Goal: Task Accomplishment & Management: Manage account settings

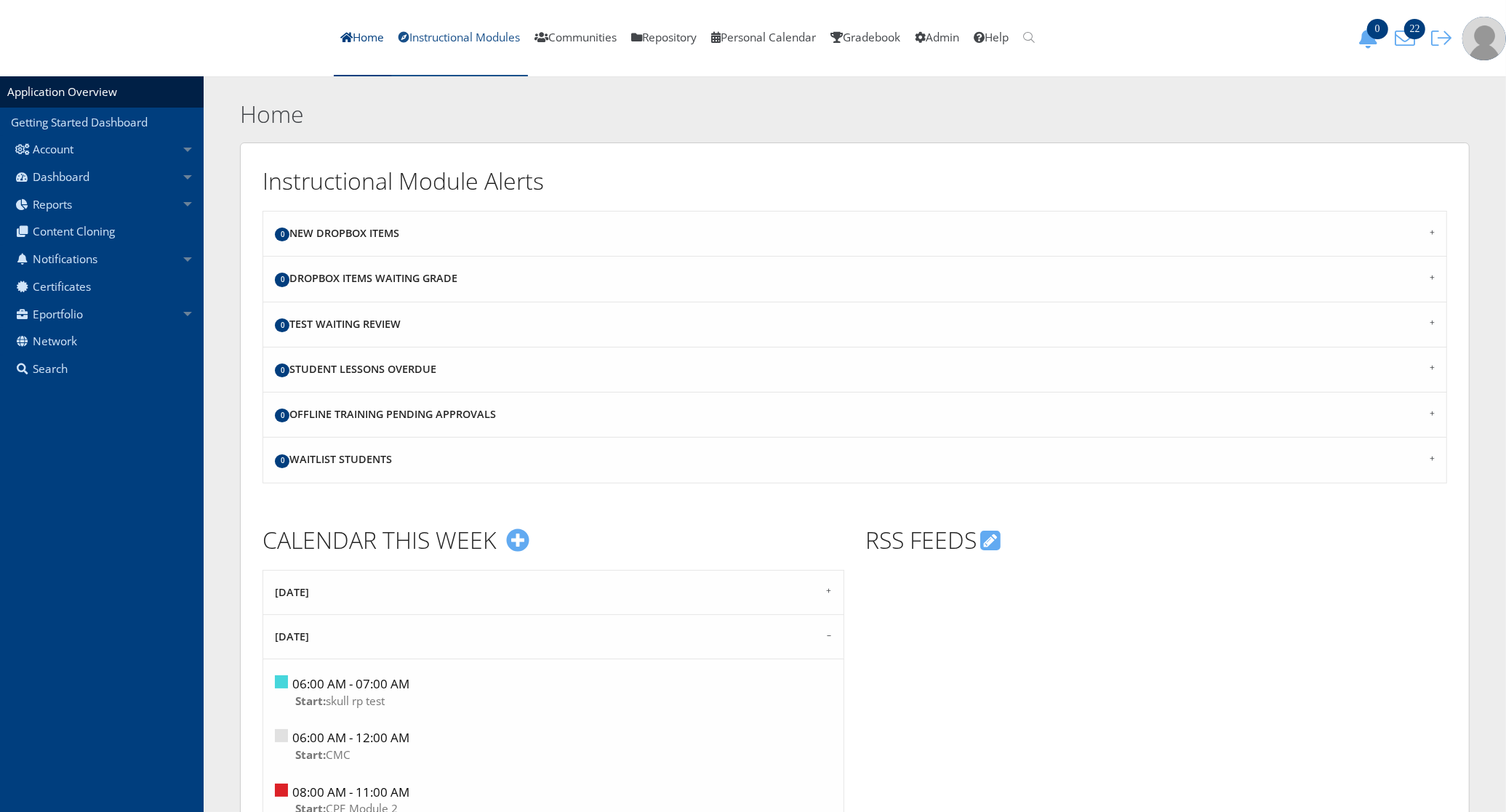
click at [499, 45] on link "Instructional Modules" at bounding box center [460, 38] width 136 height 77
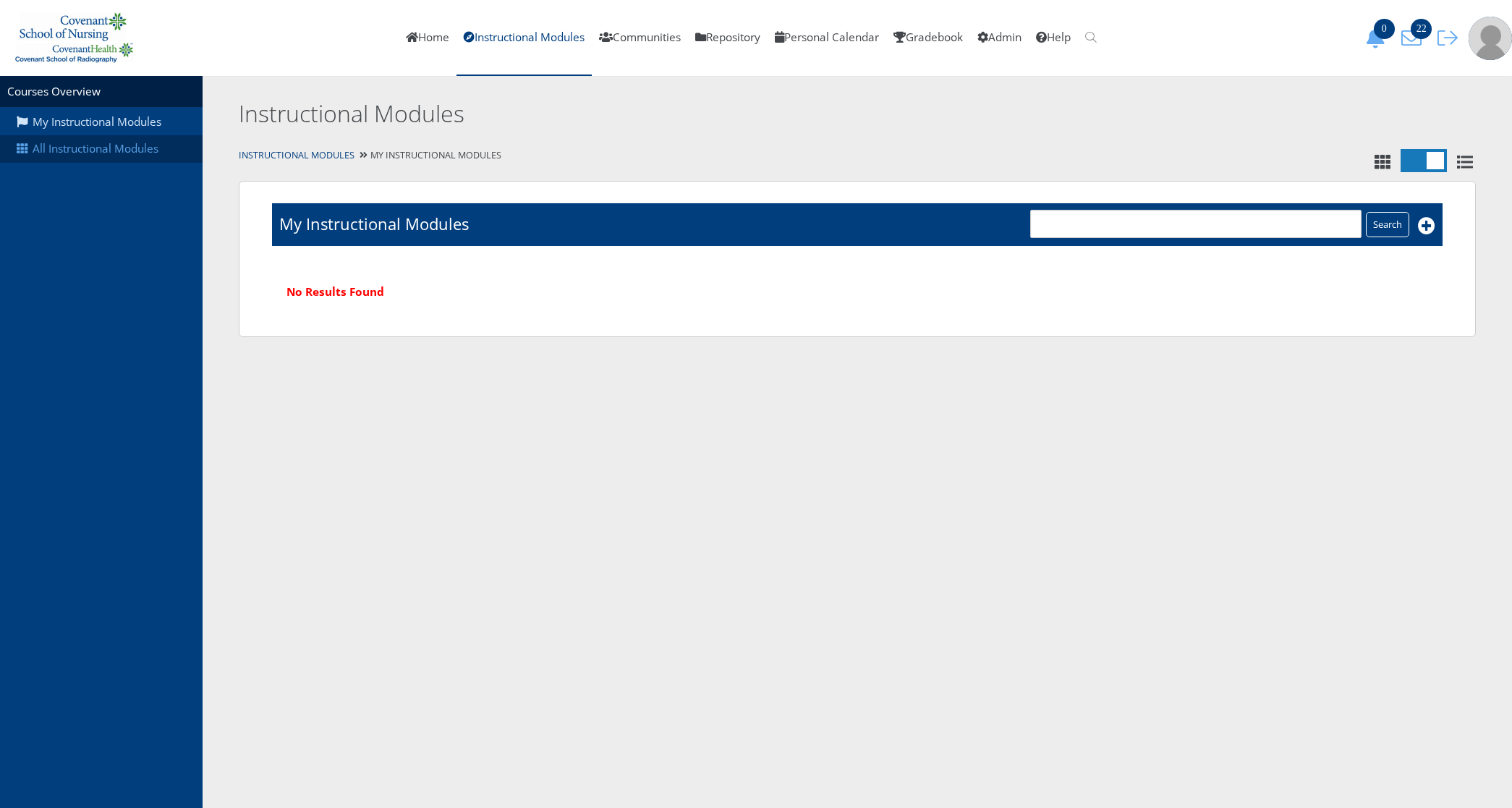
click at [95, 146] on link "All Instructional Modules" at bounding box center [102, 149] width 203 height 27
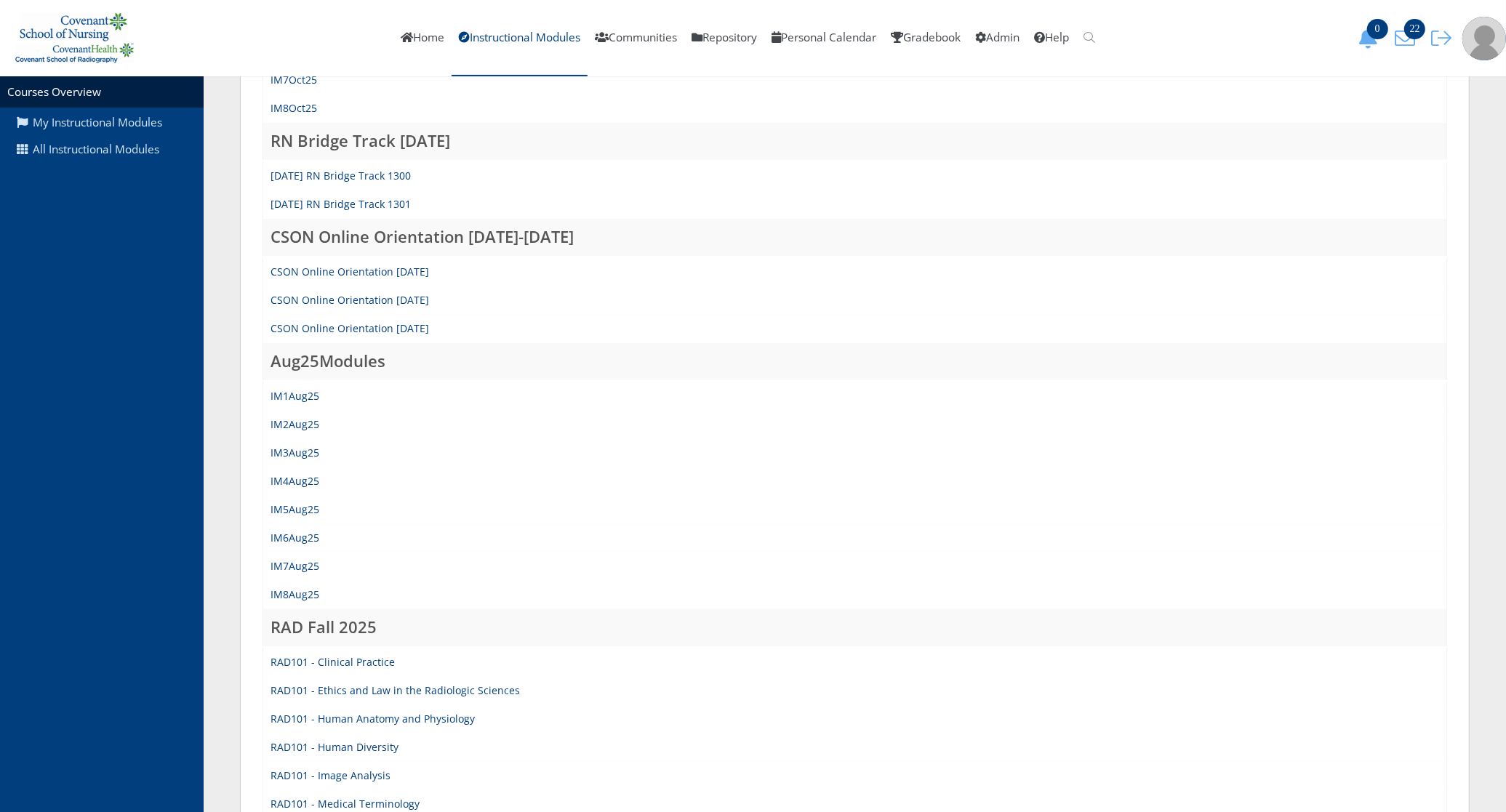
scroll to position [455, 0]
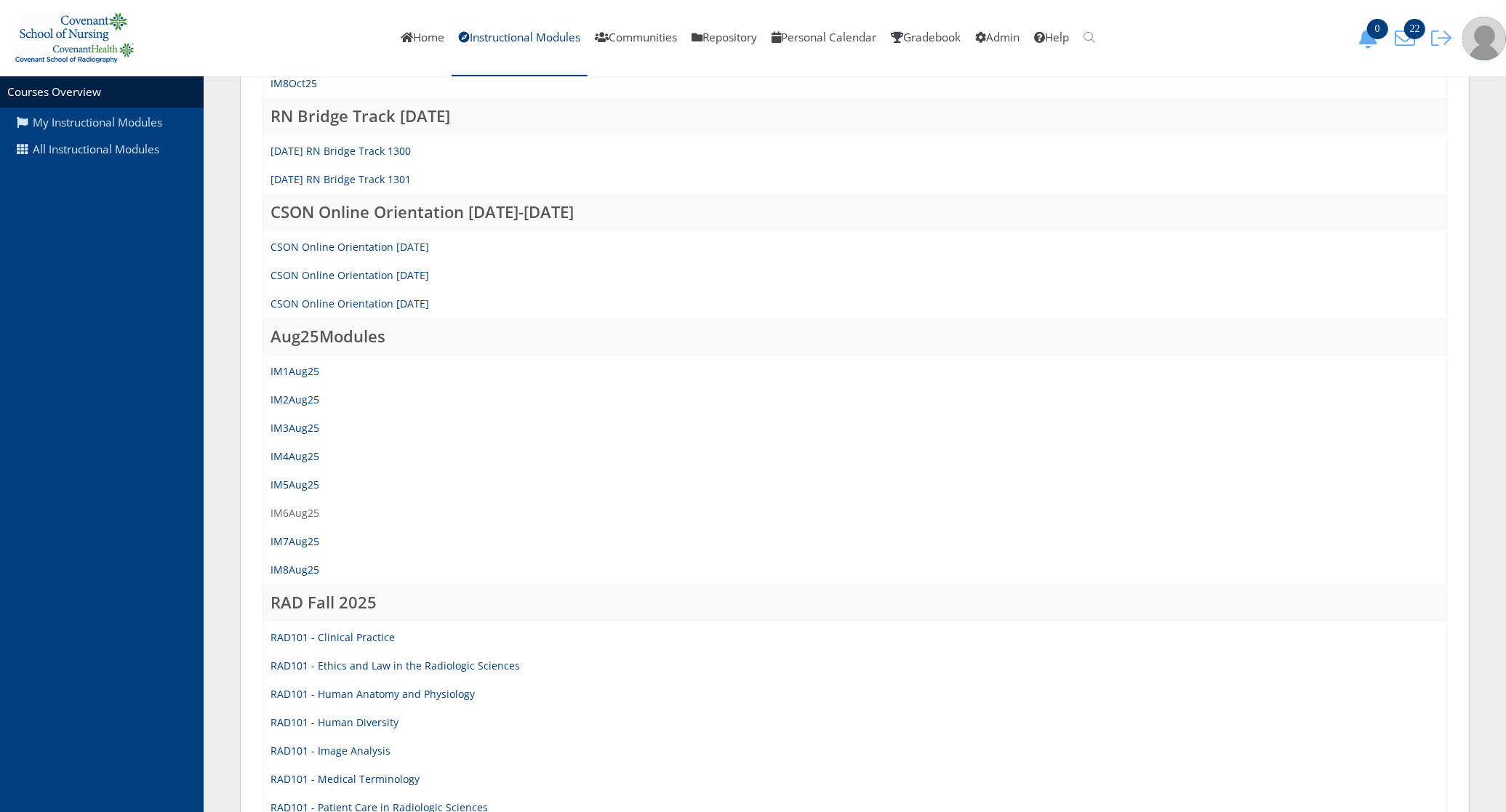
click at [285, 510] on link "IM6Aug25" at bounding box center [294, 513] width 49 height 14
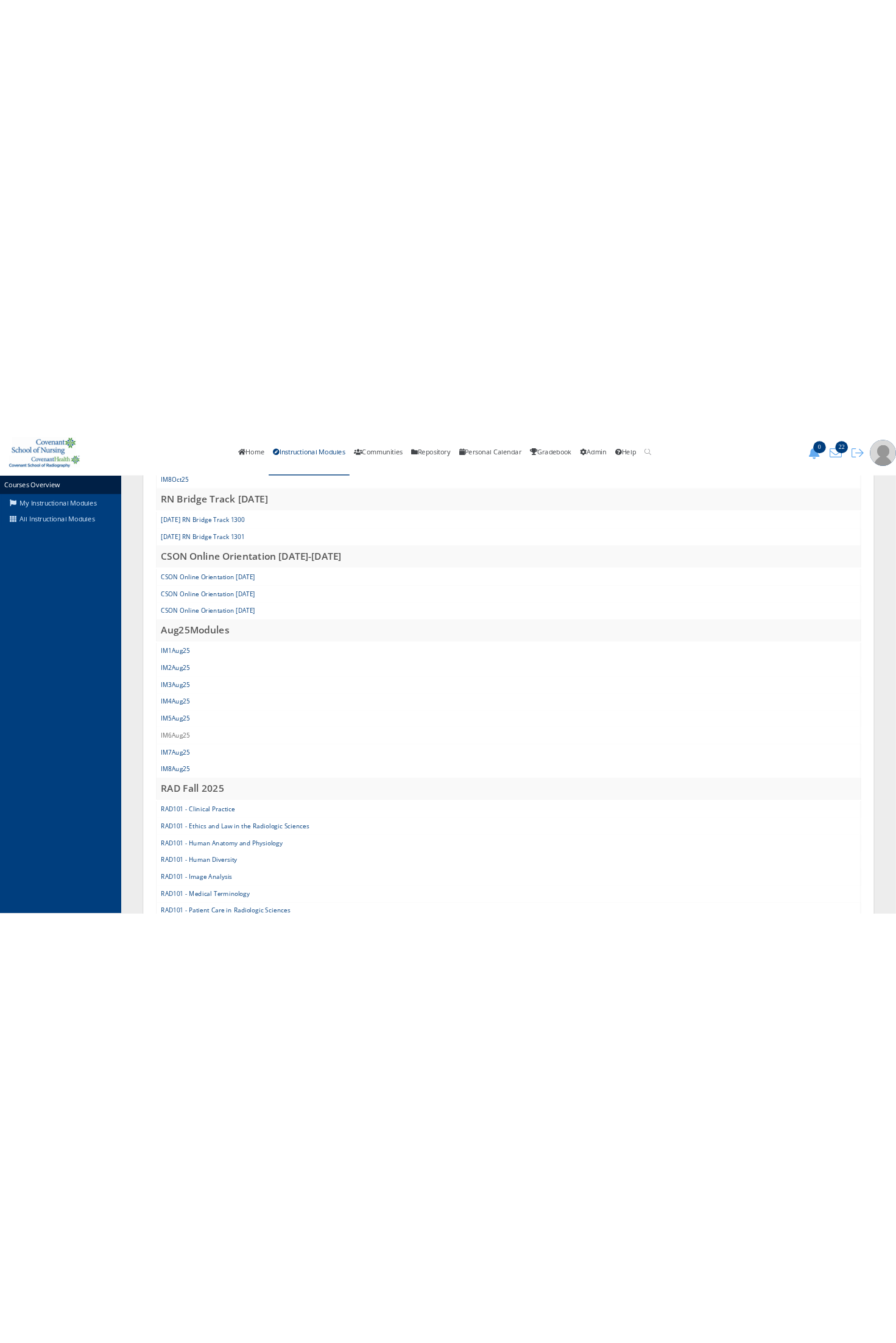
scroll to position [354, 0]
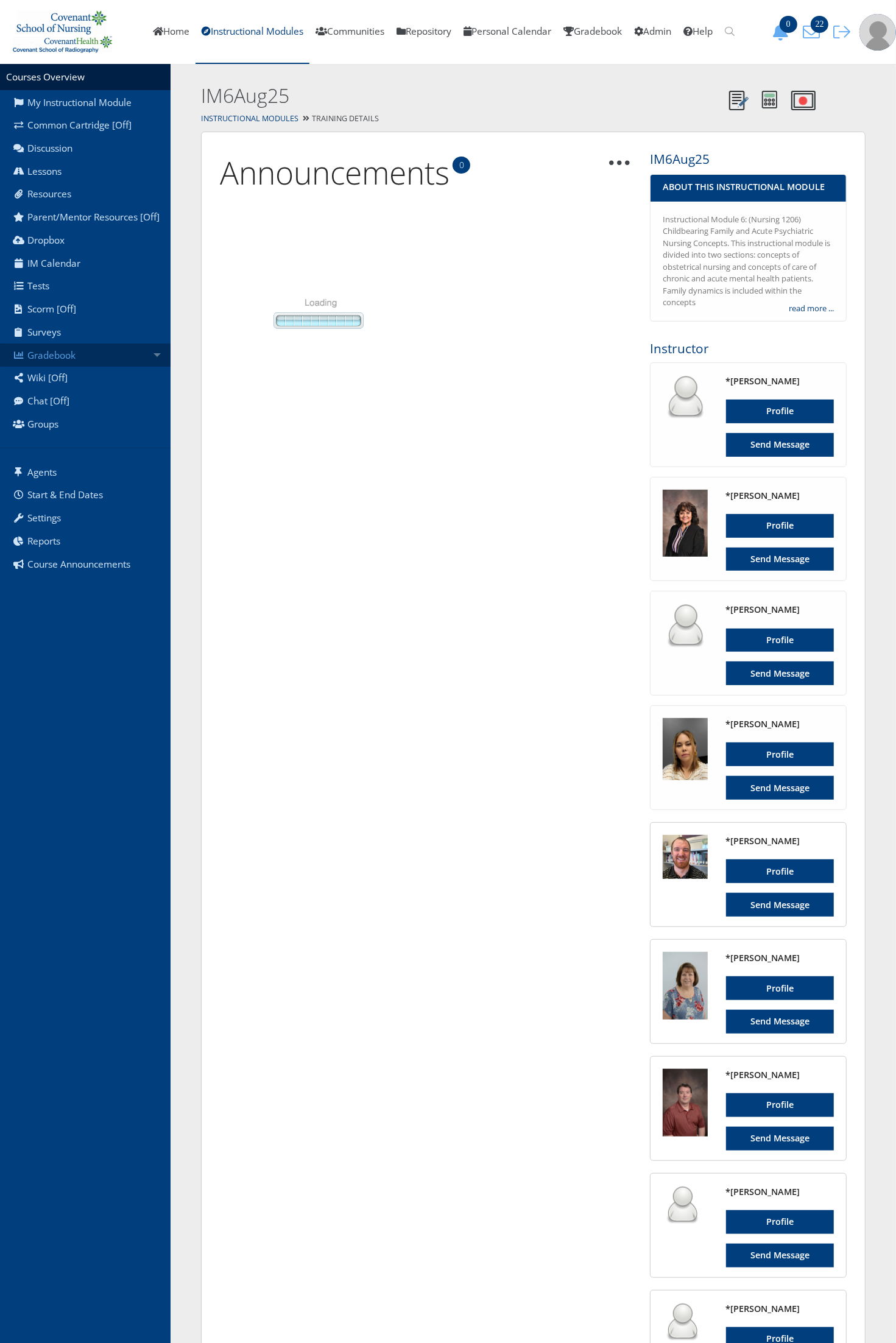
click at [84, 360] on link "Gradebook" at bounding box center [85, 355] width 171 height 23
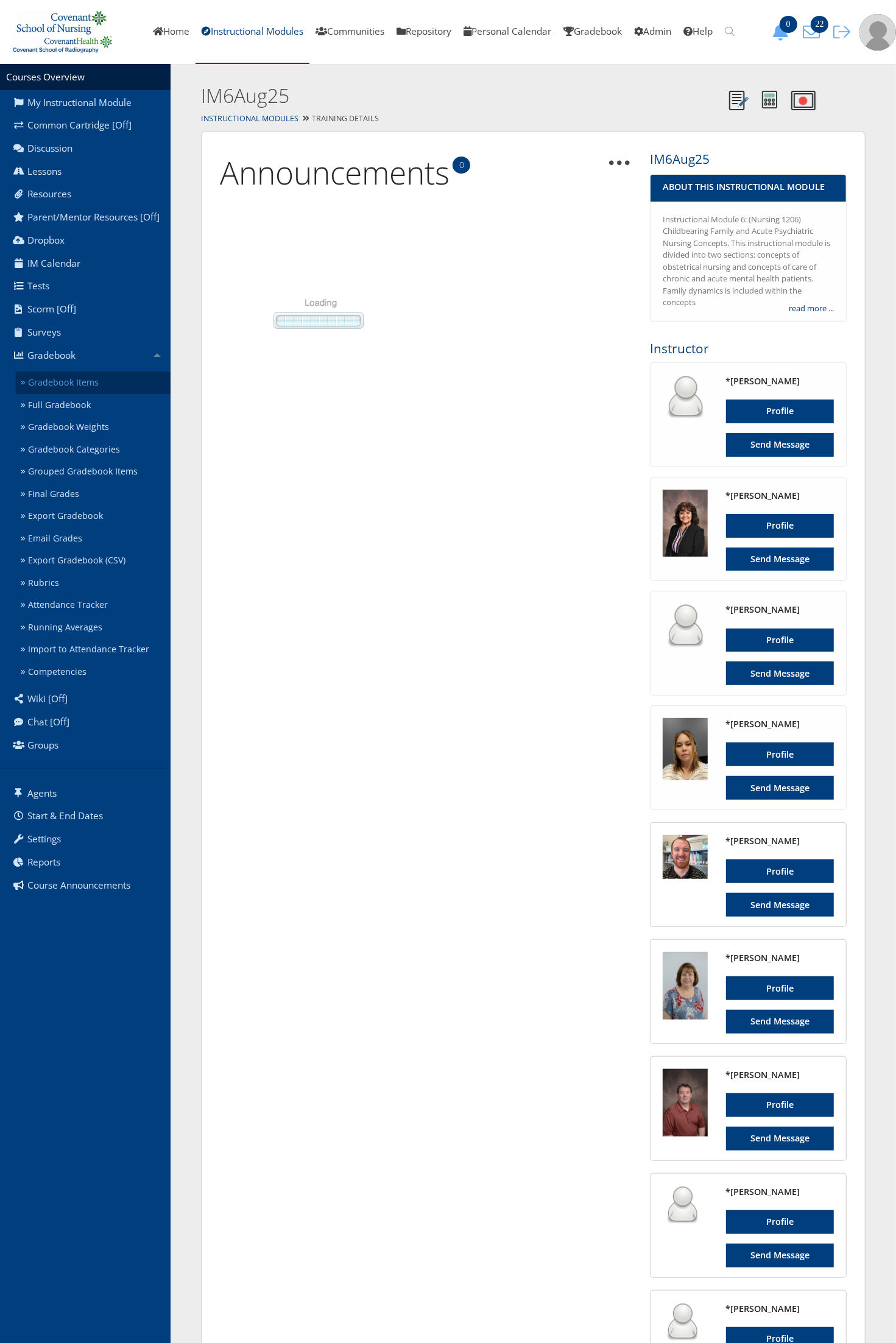
click at [64, 374] on link "Gradebook Items" at bounding box center [93, 383] width 155 height 23
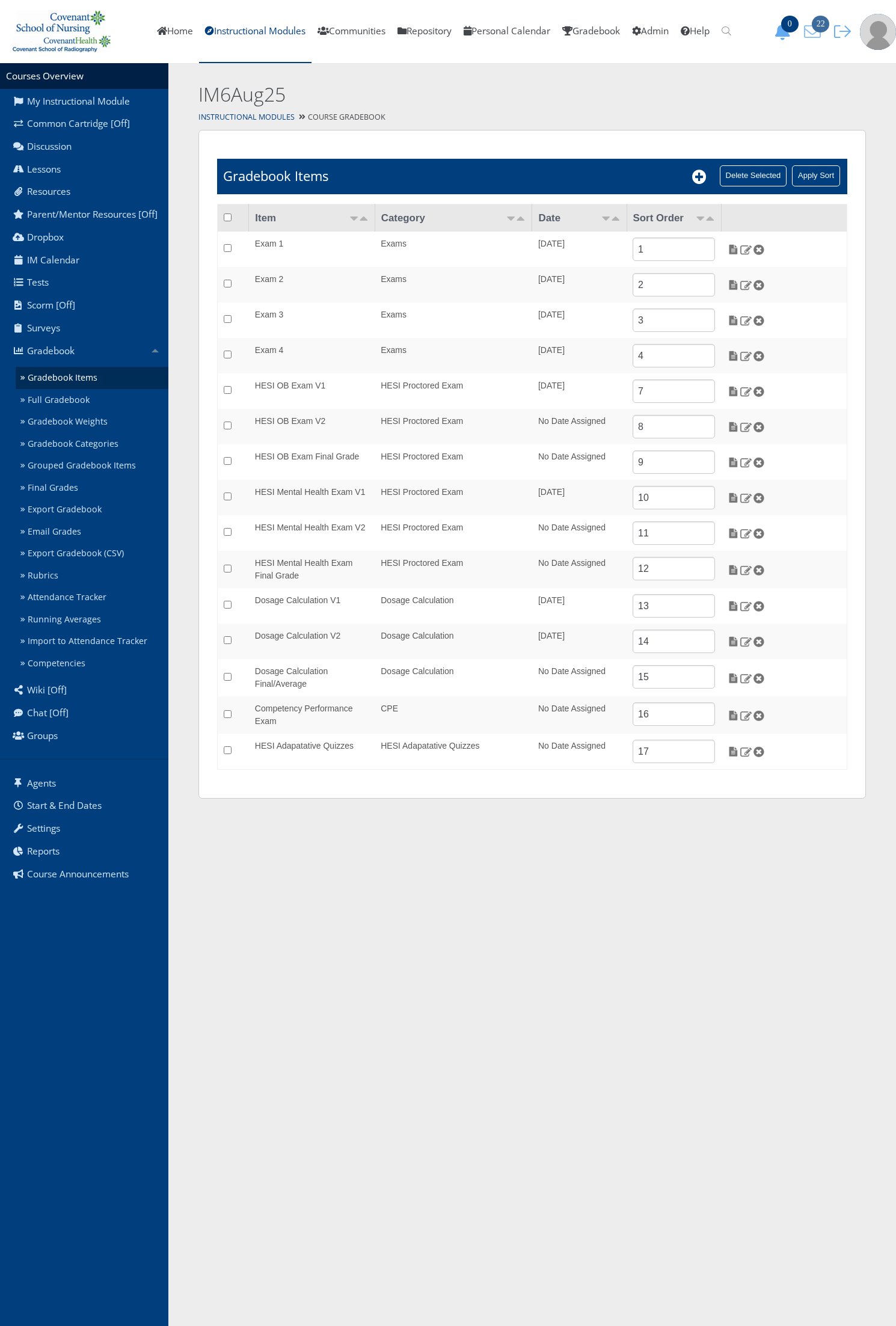
click at [811, 29] on icon "22" at bounding box center [812, 31] width 25 height 17
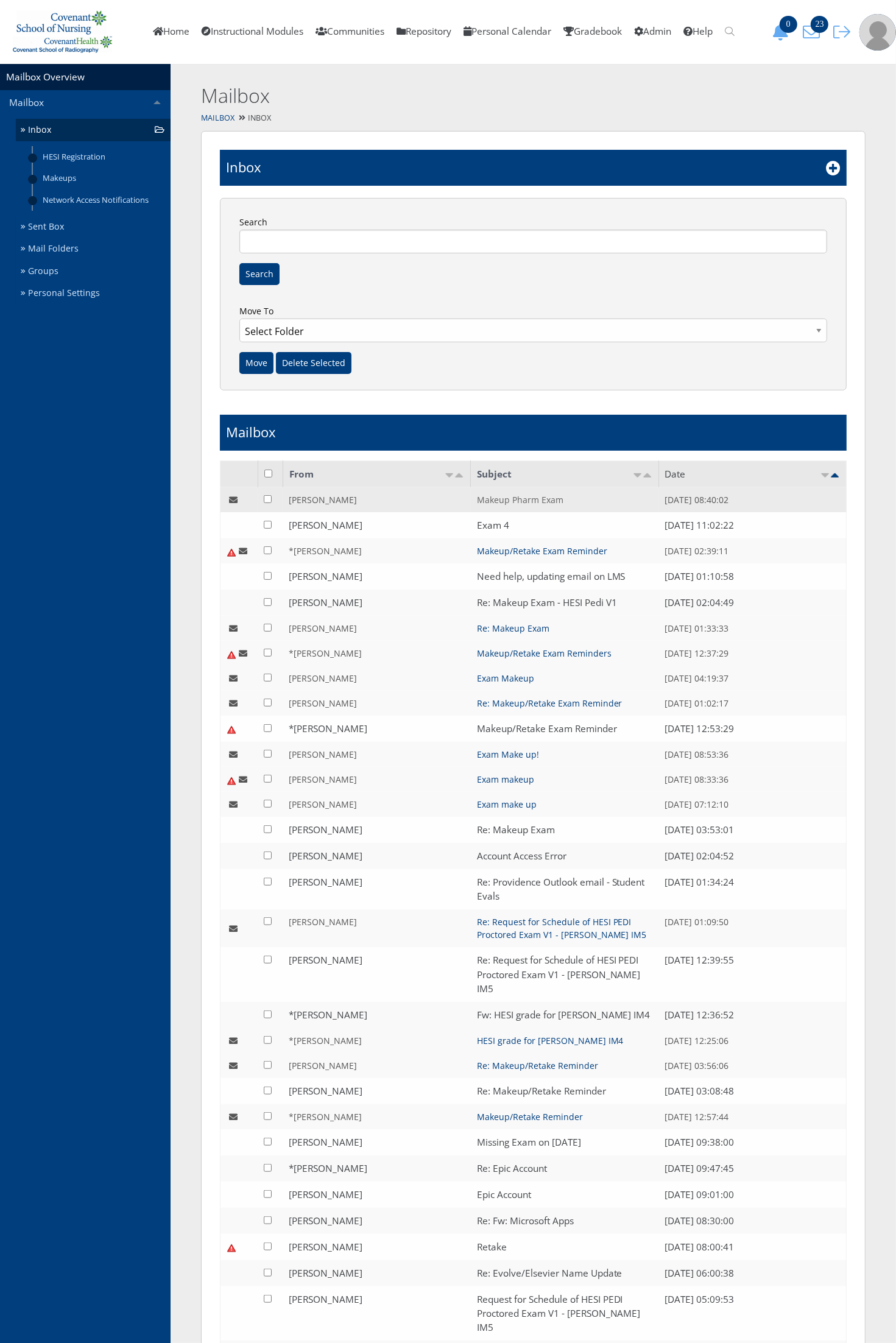
click at [505, 501] on link "Makeup Pharm Exam" at bounding box center [520, 500] width 86 height 11
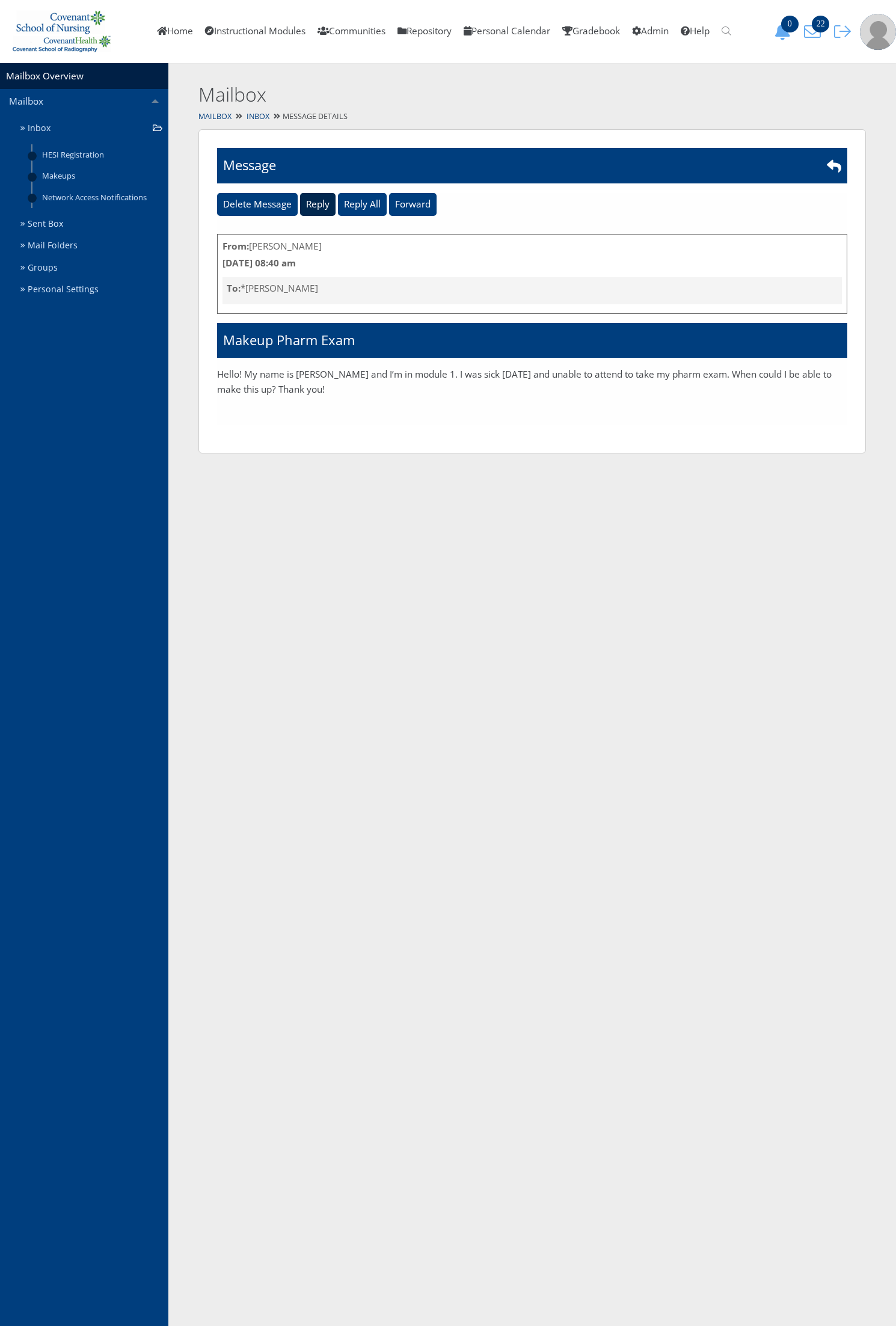
click at [319, 205] on input "Reply" at bounding box center [317, 204] width 35 height 23
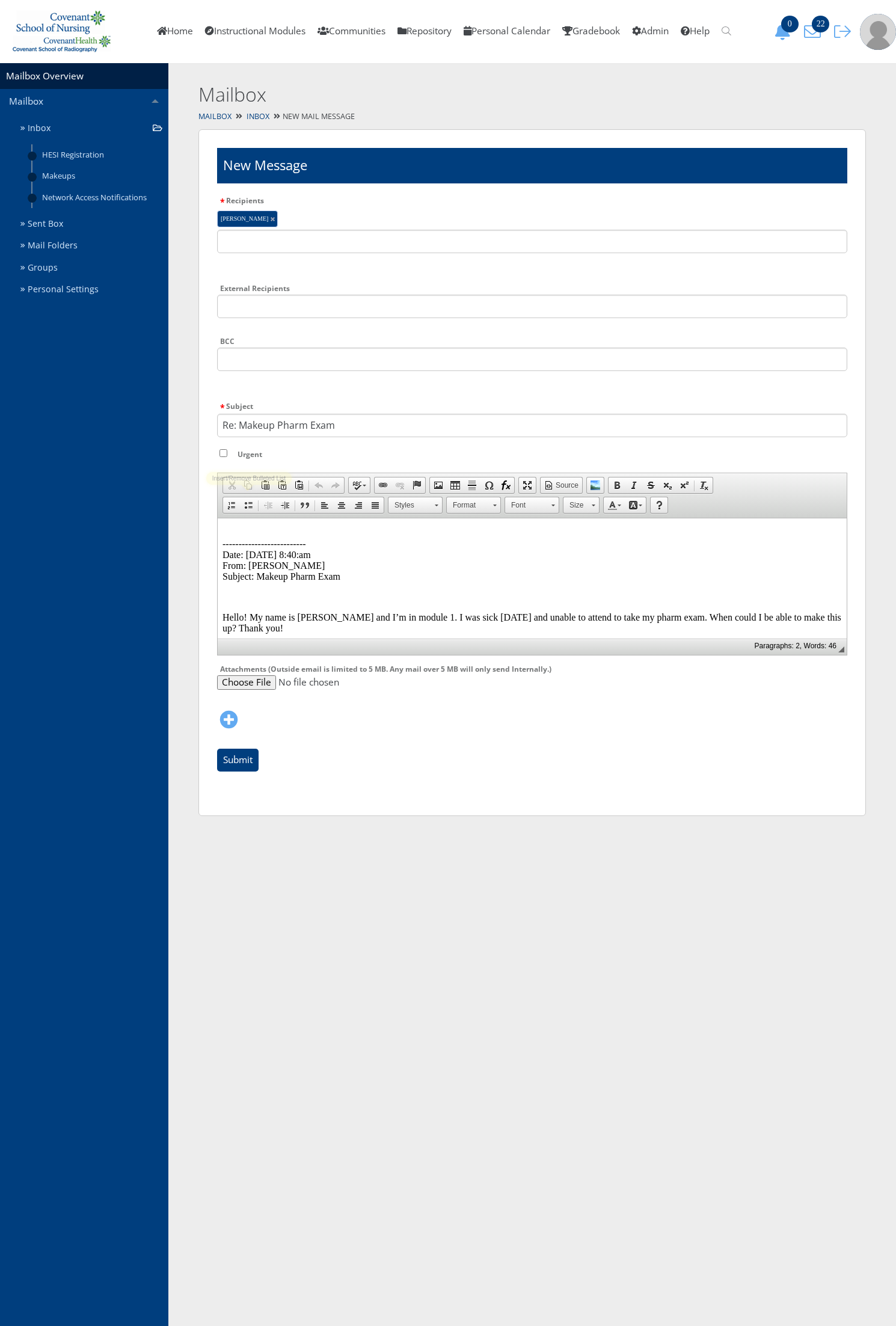
click at [235, 522] on html "-------------------------- Date: 09/29/2025 8:40:am From: Lexi Morgan Subject: …" at bounding box center [532, 580] width 629 height 125
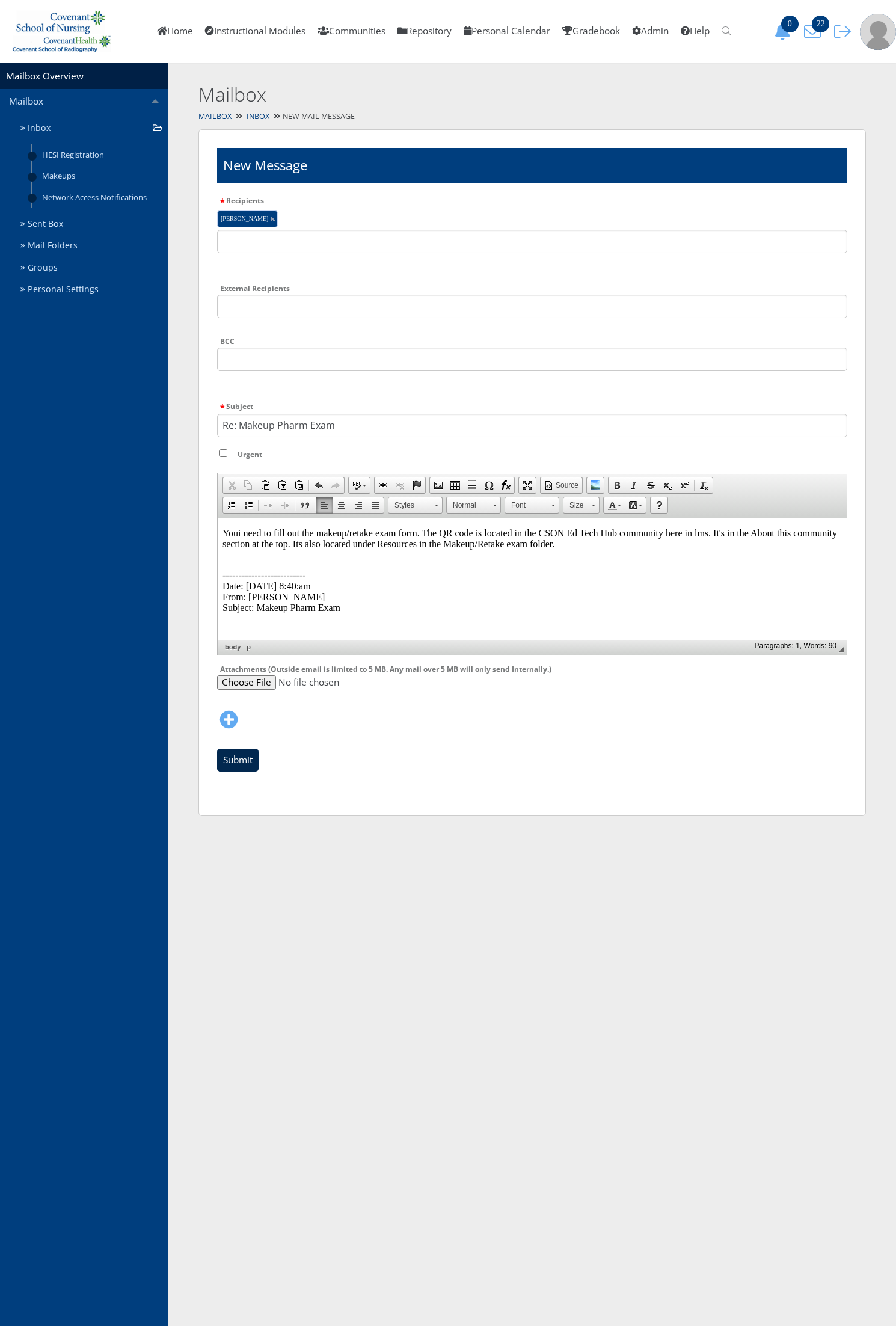
click at [235, 755] on input "Submit" at bounding box center [238, 760] width 42 height 23
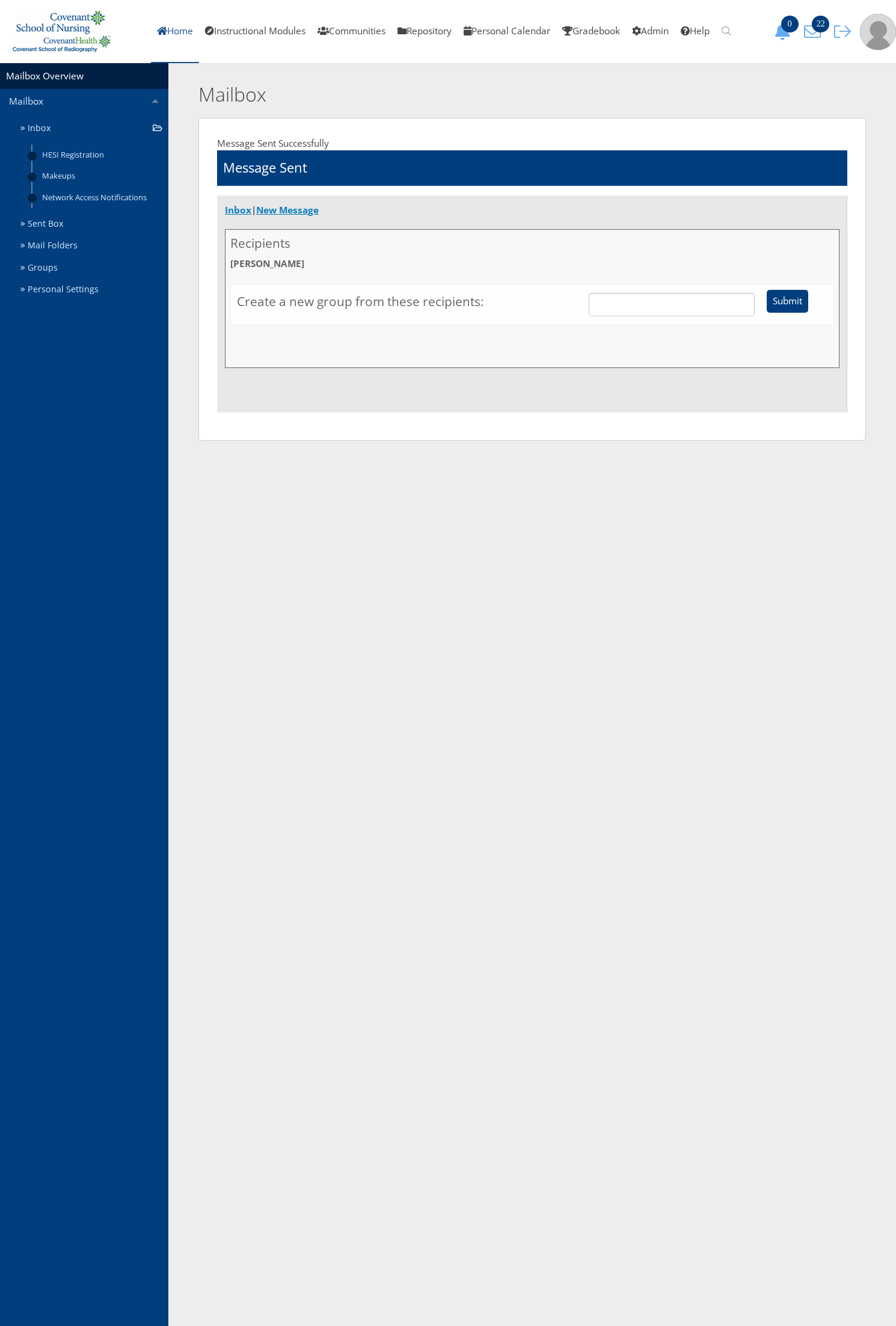
click at [174, 35] on link "Home" at bounding box center [175, 31] width 48 height 63
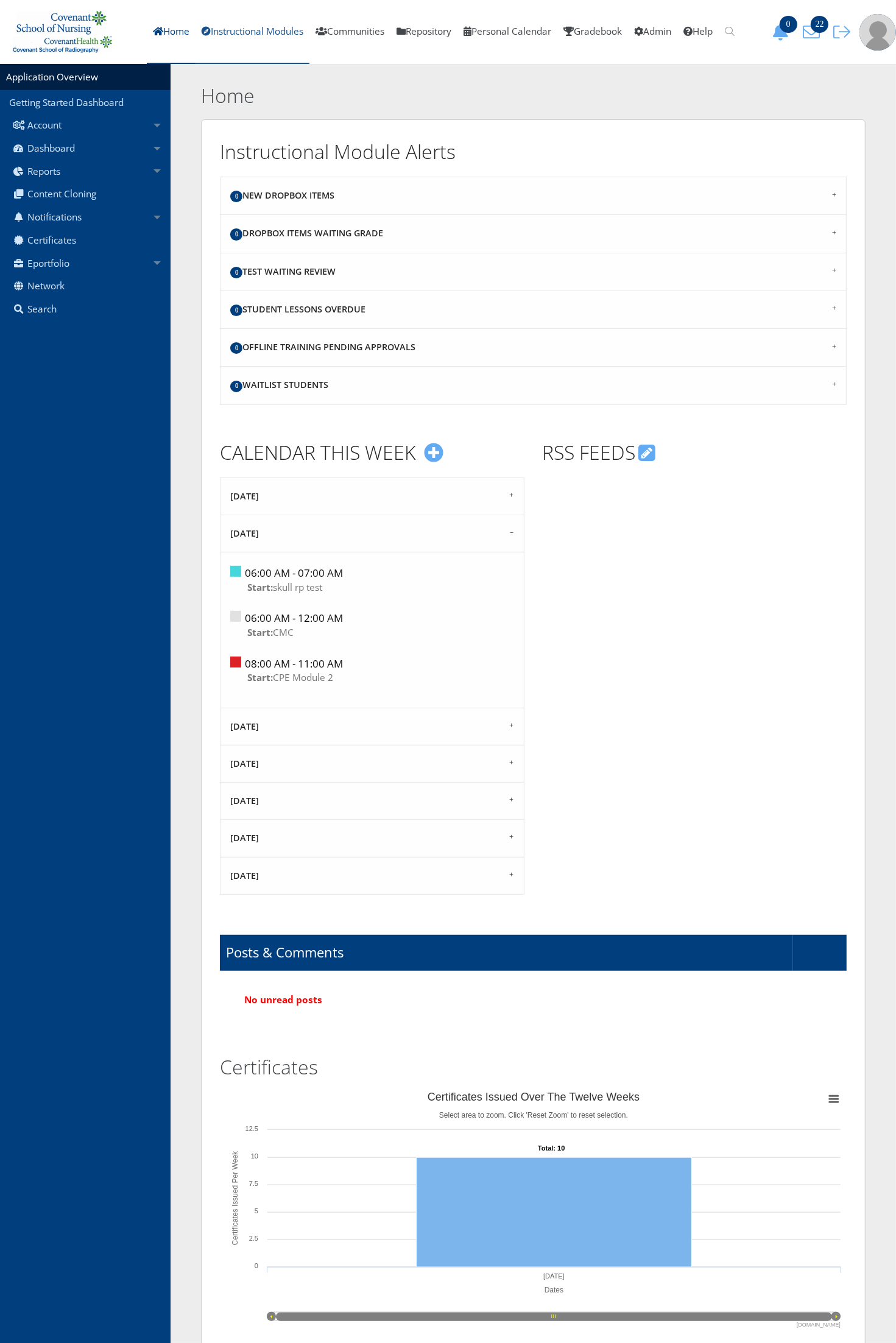
click at [247, 35] on link "Instructional Modules" at bounding box center [252, 32] width 114 height 64
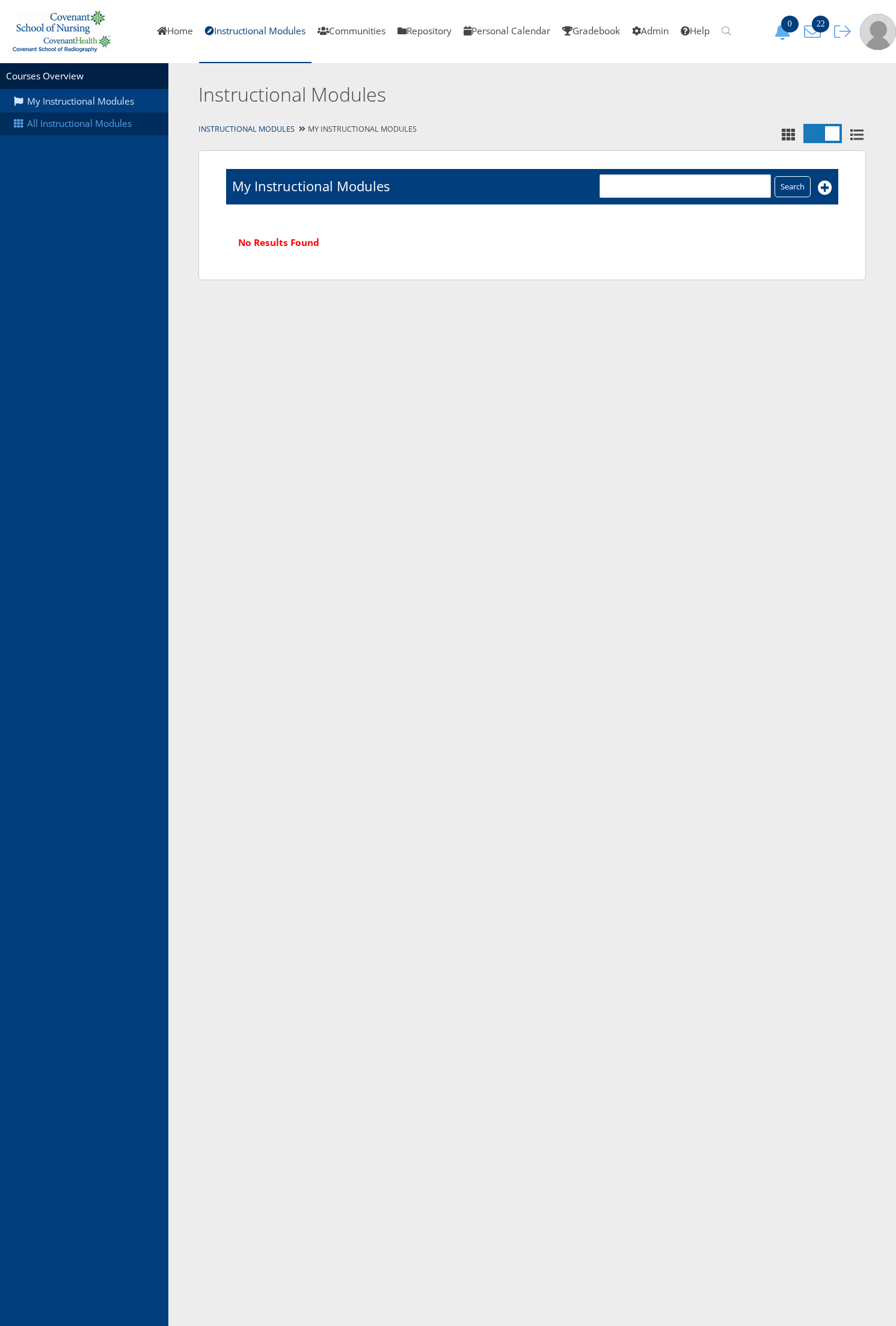
click at [85, 121] on link "All Instructional Modules" at bounding box center [84, 124] width 169 height 23
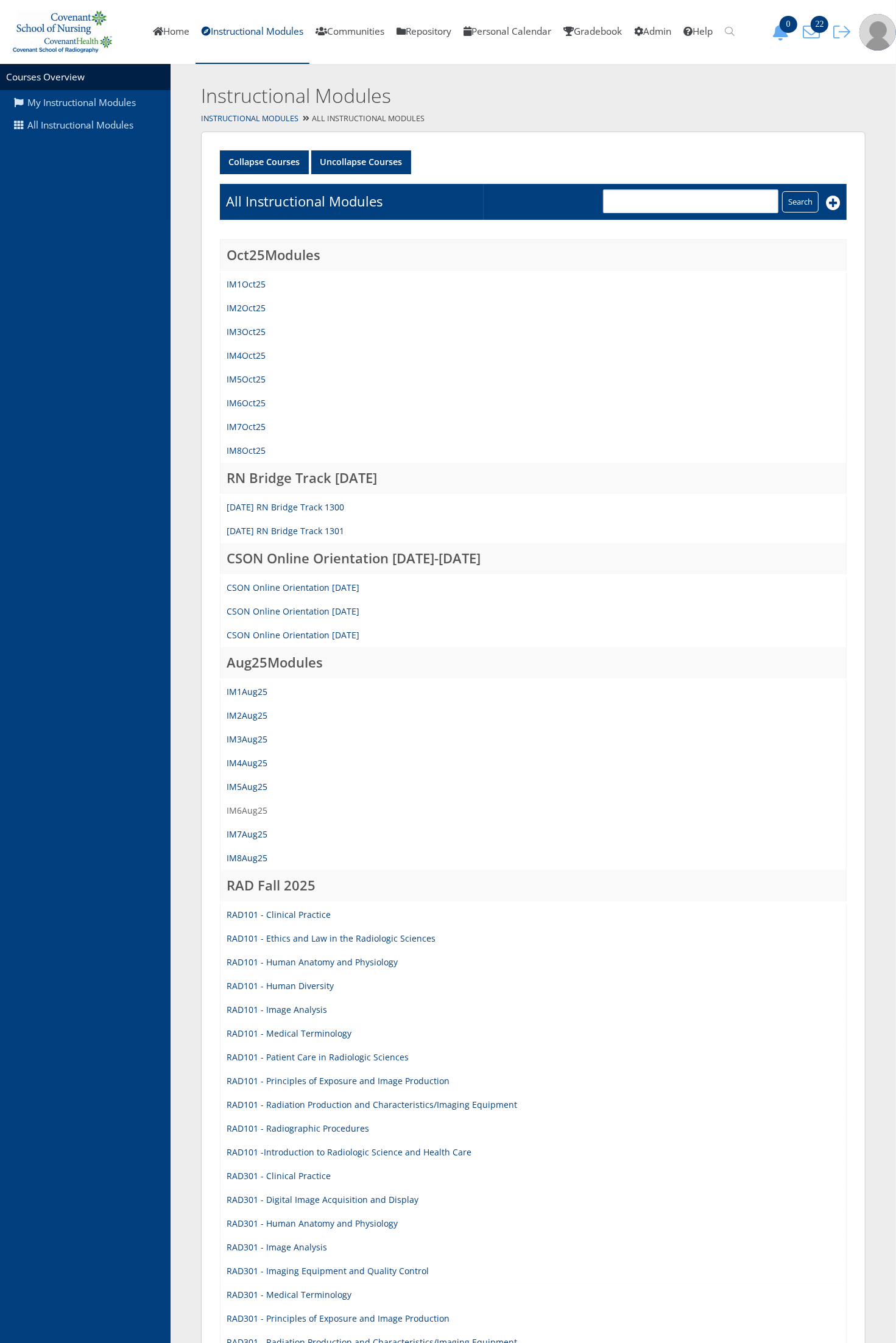
click at [250, 810] on link "IM6Aug25" at bounding box center [247, 811] width 41 height 11
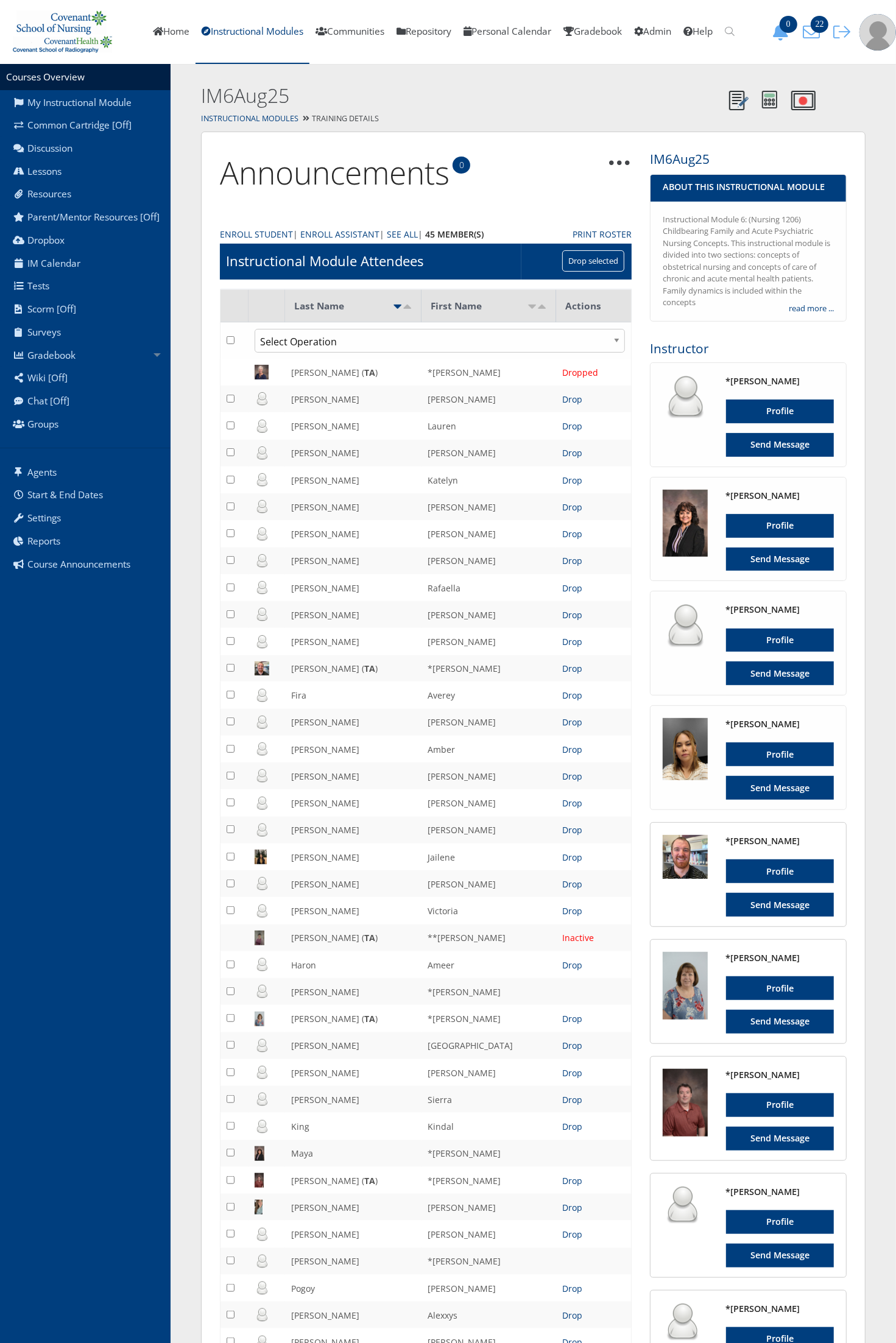
drag, startPoint x: 160, startPoint y: 360, endPoint x: 152, endPoint y: 367, distance: 10.6
click at [159, 360] on link "Gradebook" at bounding box center [85, 355] width 171 height 23
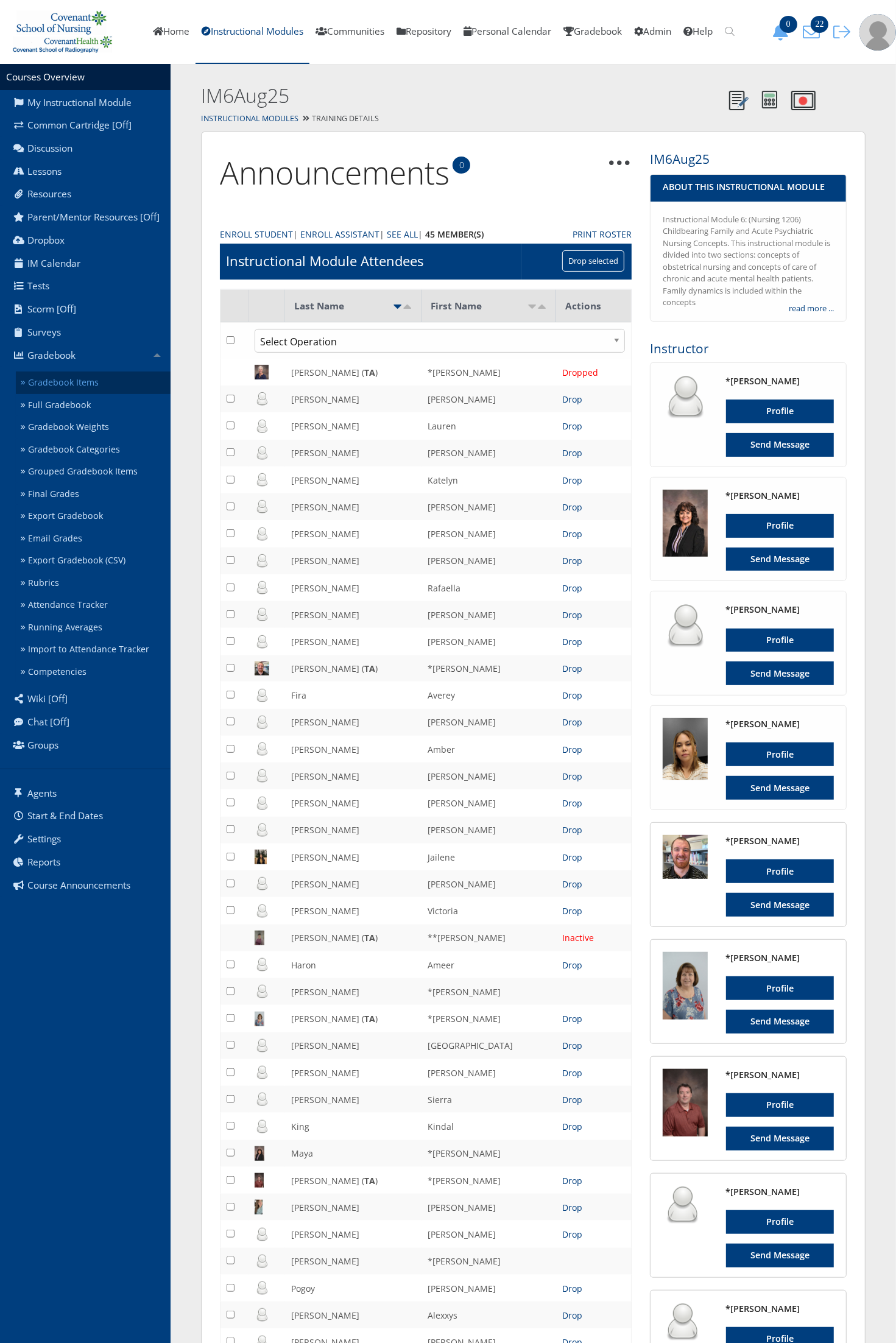
click at [90, 381] on link "Gradebook Items" at bounding box center [93, 383] width 155 height 23
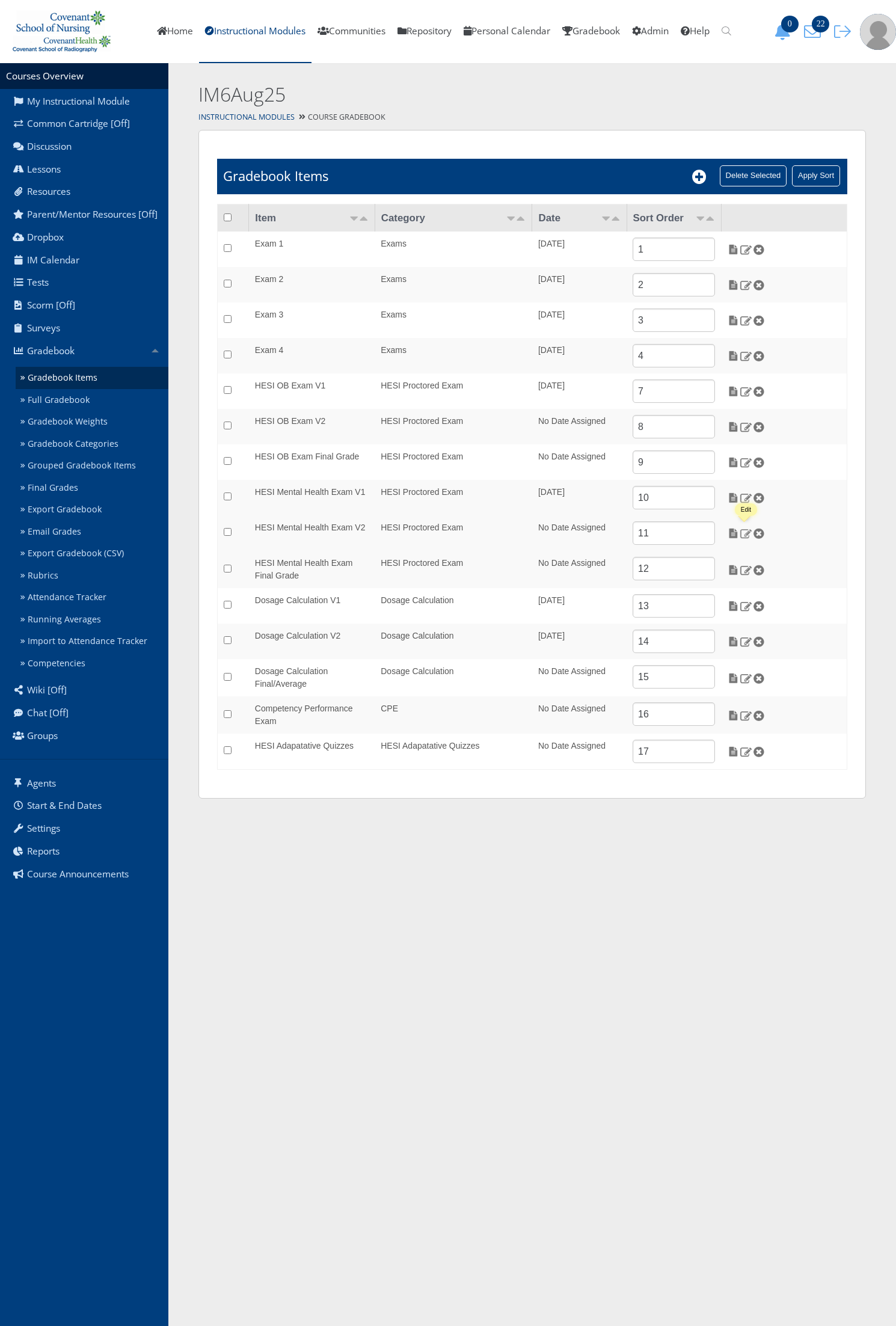
drag, startPoint x: 749, startPoint y: 538, endPoint x: 739, endPoint y: 542, distance: 10.8
click at [749, 538] on img at bounding box center [746, 533] width 13 height 10
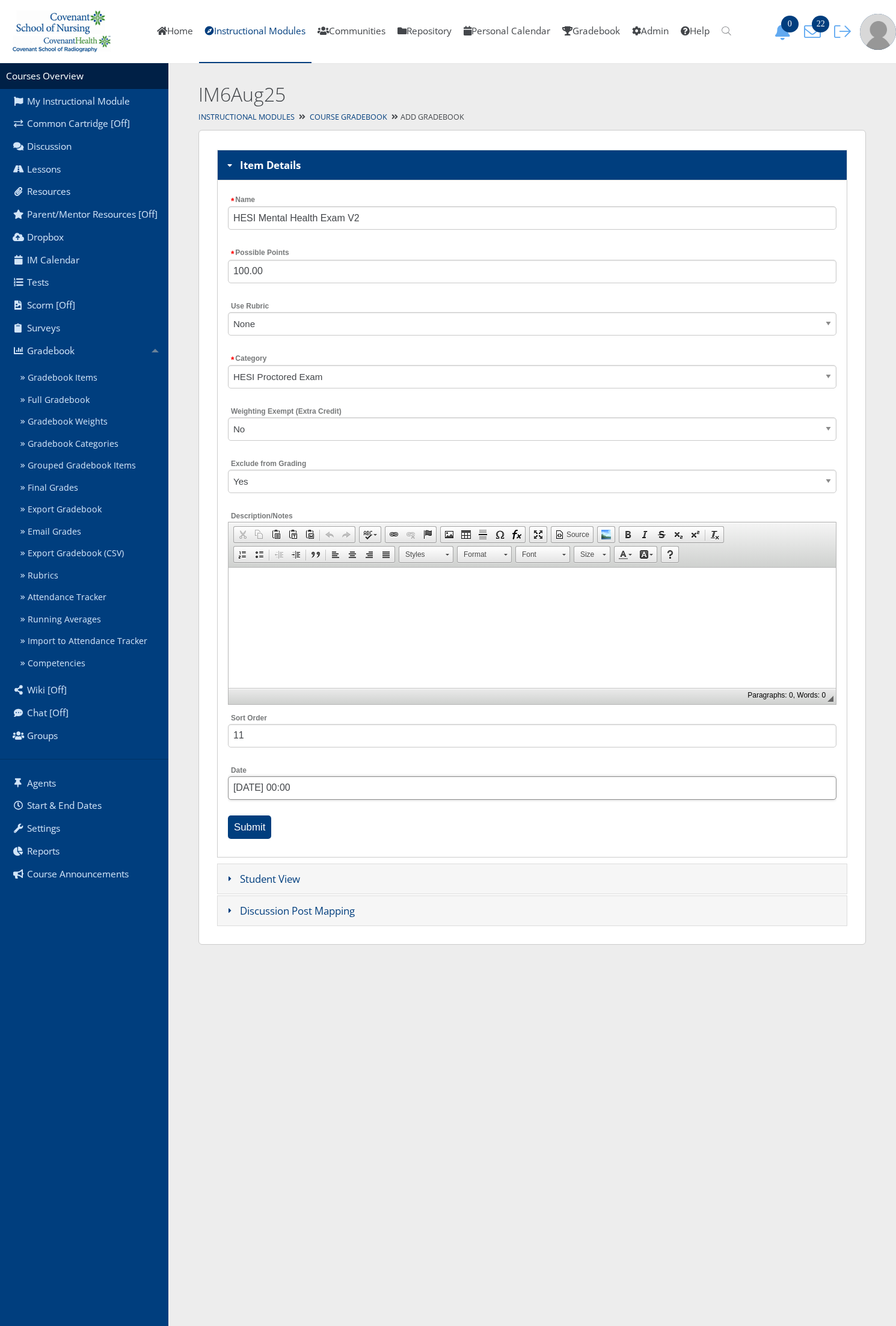
click at [254, 795] on input "09/29/2025 00:00" at bounding box center [532, 788] width 608 height 23
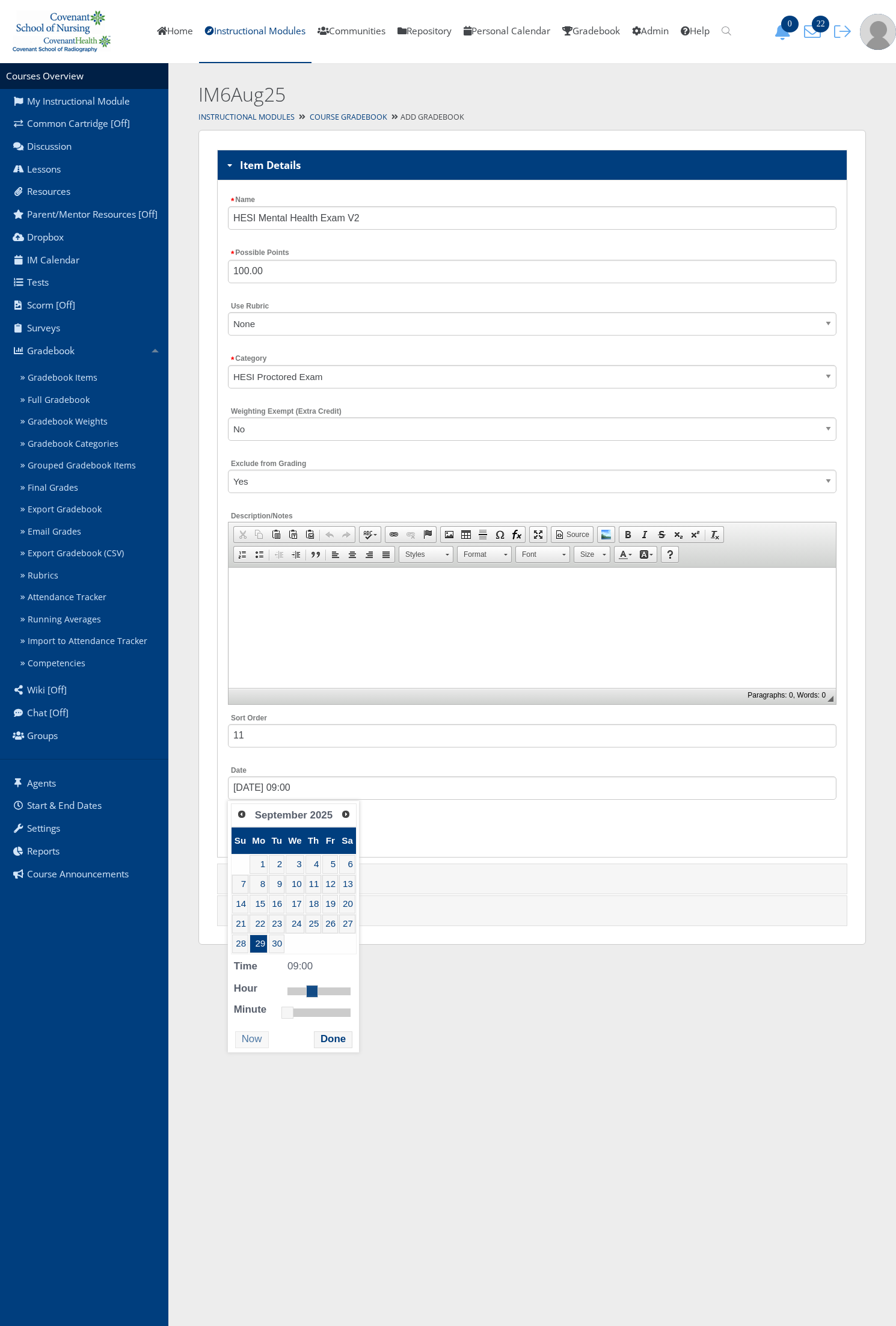
type input "09/29/2025 08:00"
drag, startPoint x: 284, startPoint y: 997, endPoint x: 307, endPoint y: 998, distance: 23.0
click at [307, 997] on link at bounding box center [309, 991] width 12 height 12
click at [349, 1048] on button "Done" at bounding box center [333, 1039] width 39 height 16
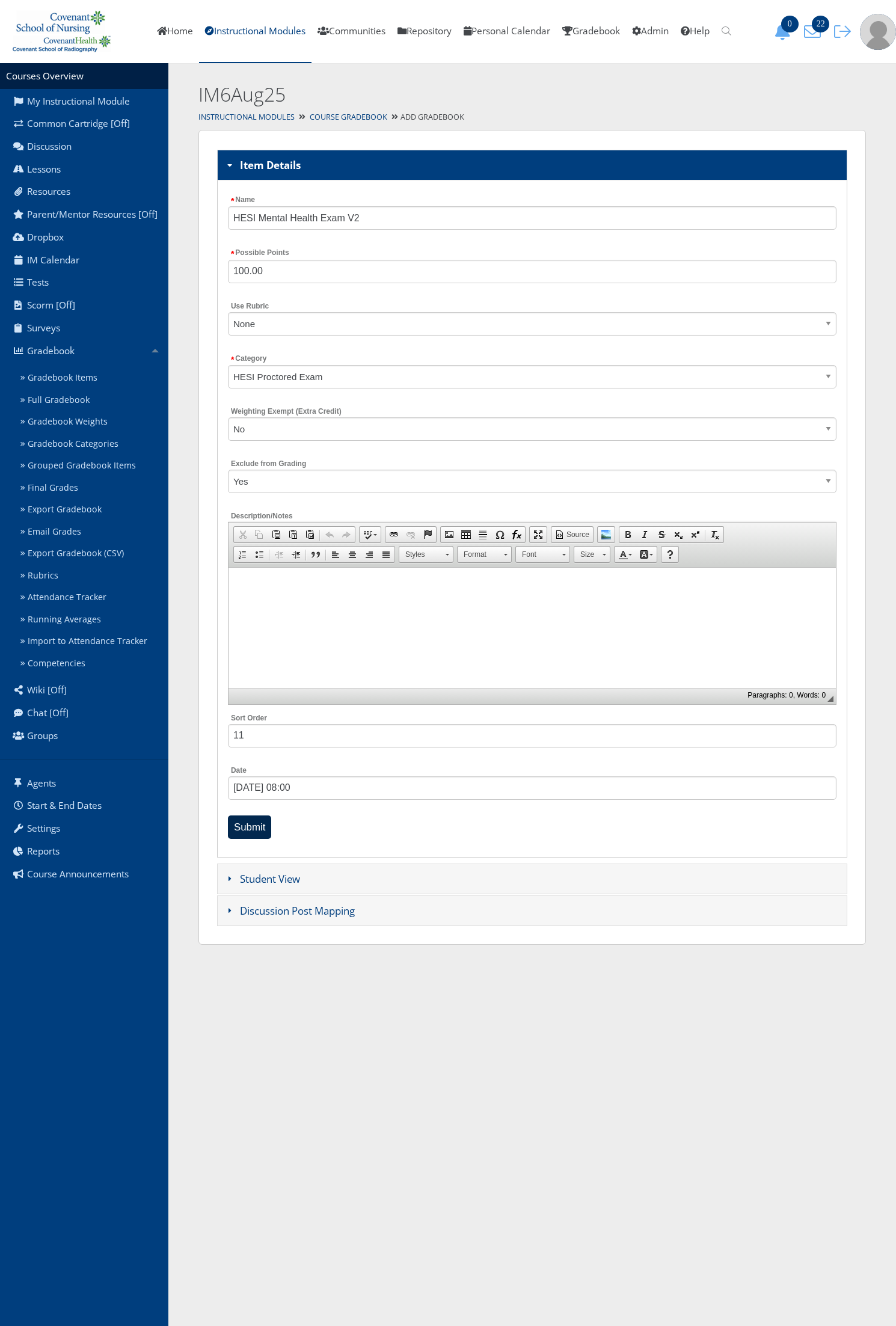
click at [254, 823] on input "Submit" at bounding box center [250, 827] width 44 height 23
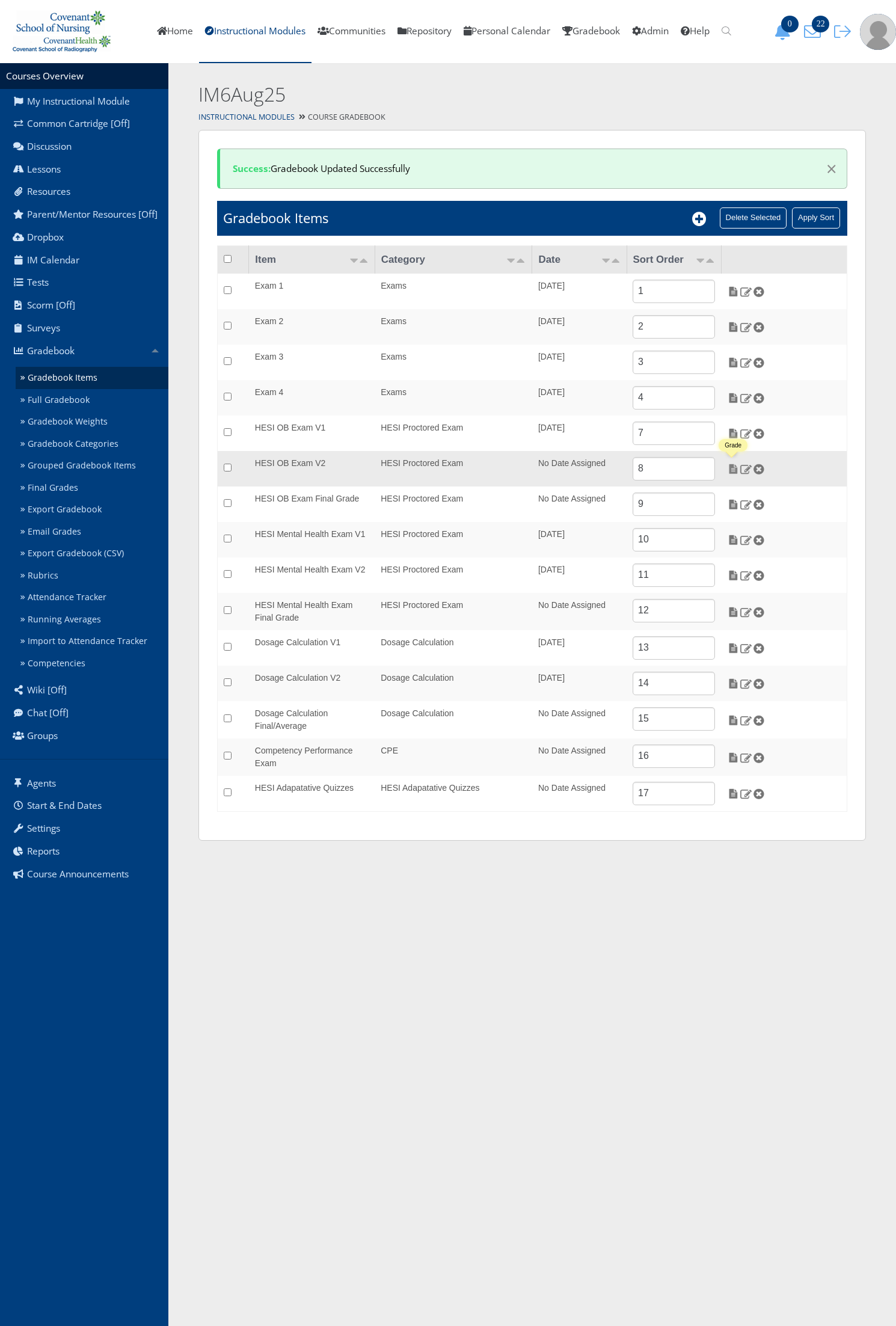
click at [737, 470] on img at bounding box center [734, 469] width 13 height 10
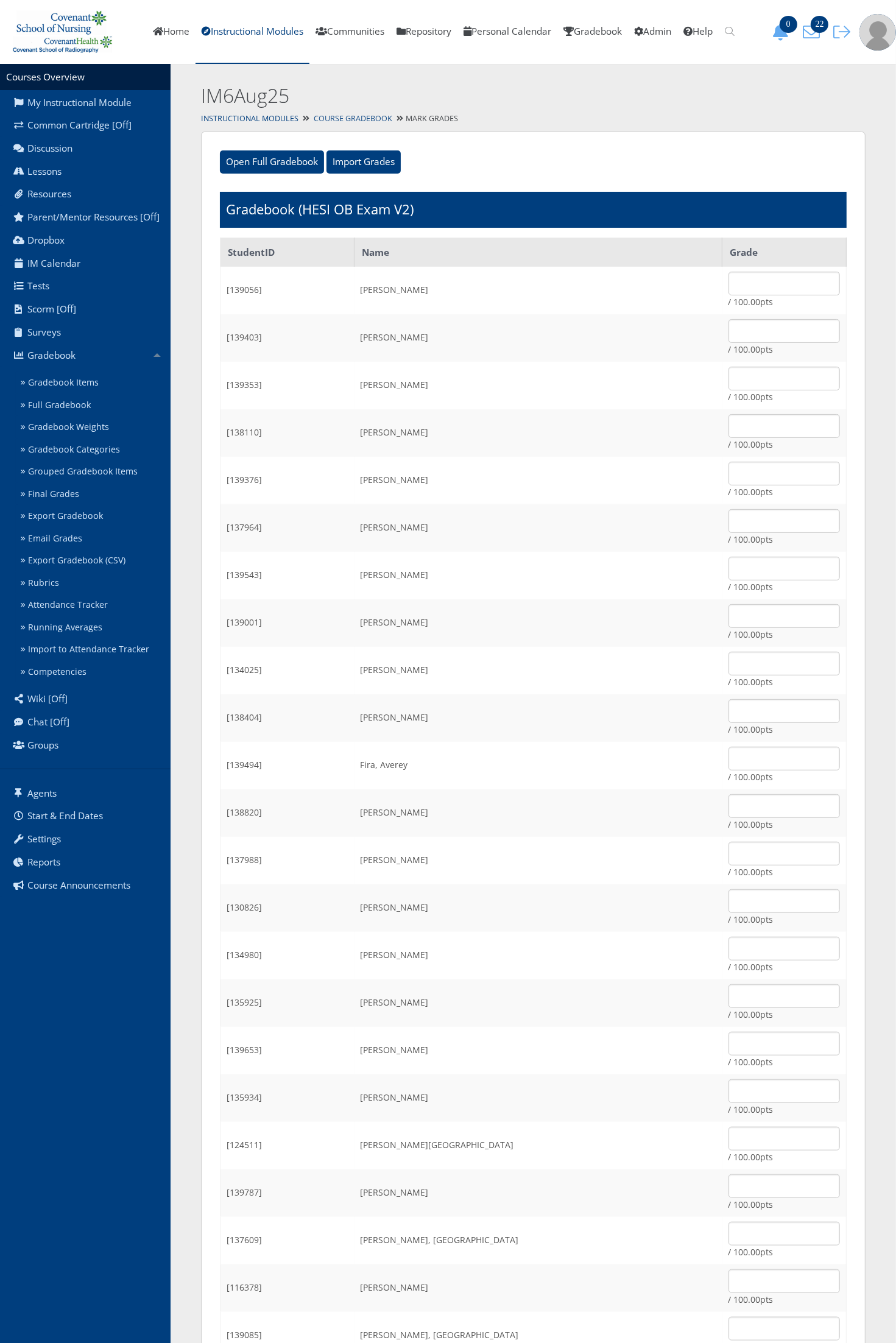
click at [326, 113] on link "Course Gradebook" at bounding box center [352, 118] width 79 height 11
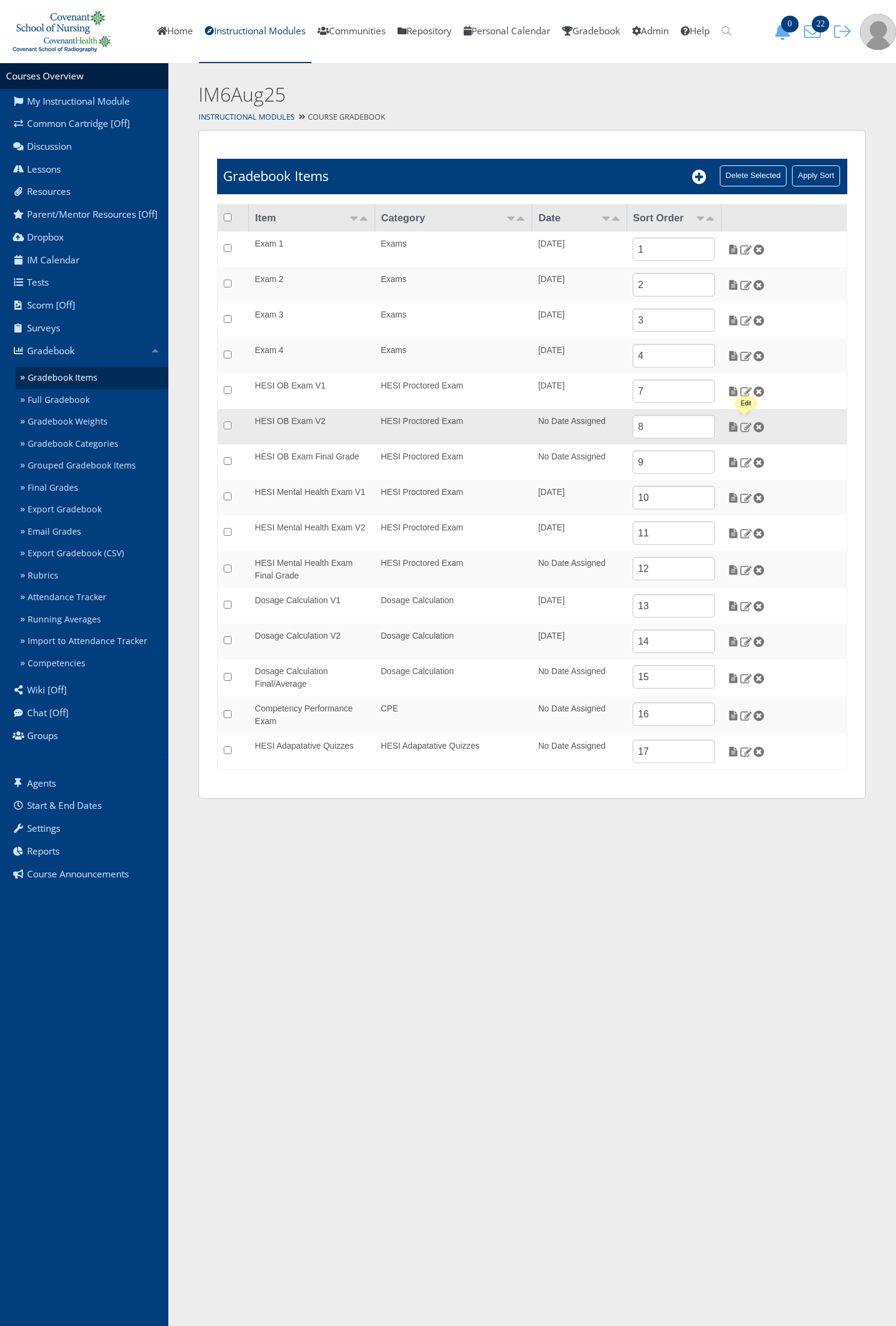
click at [743, 428] on img at bounding box center [746, 427] width 13 height 10
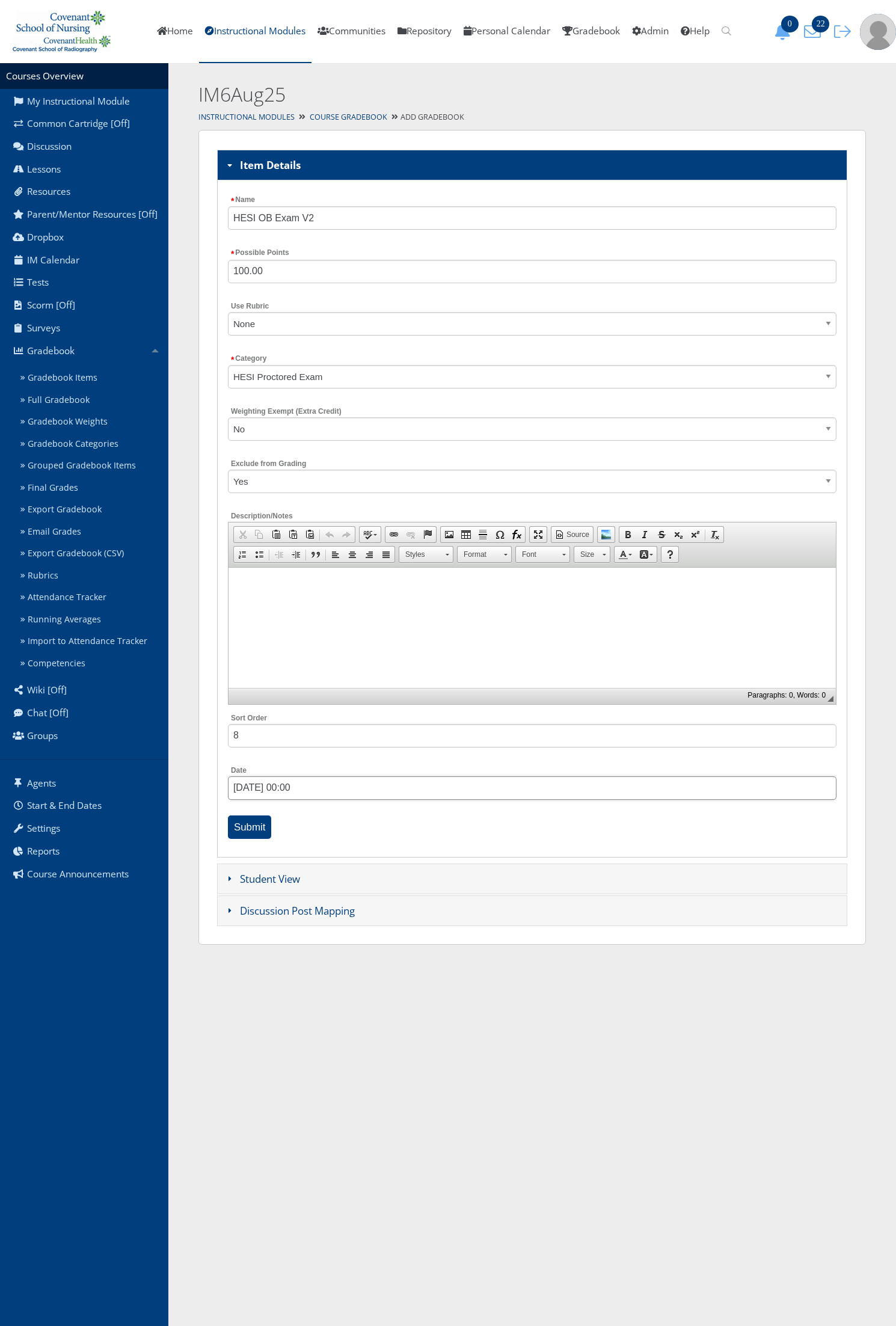
click at [260, 792] on input "09/29/2025 00:00" at bounding box center [532, 788] width 608 height 23
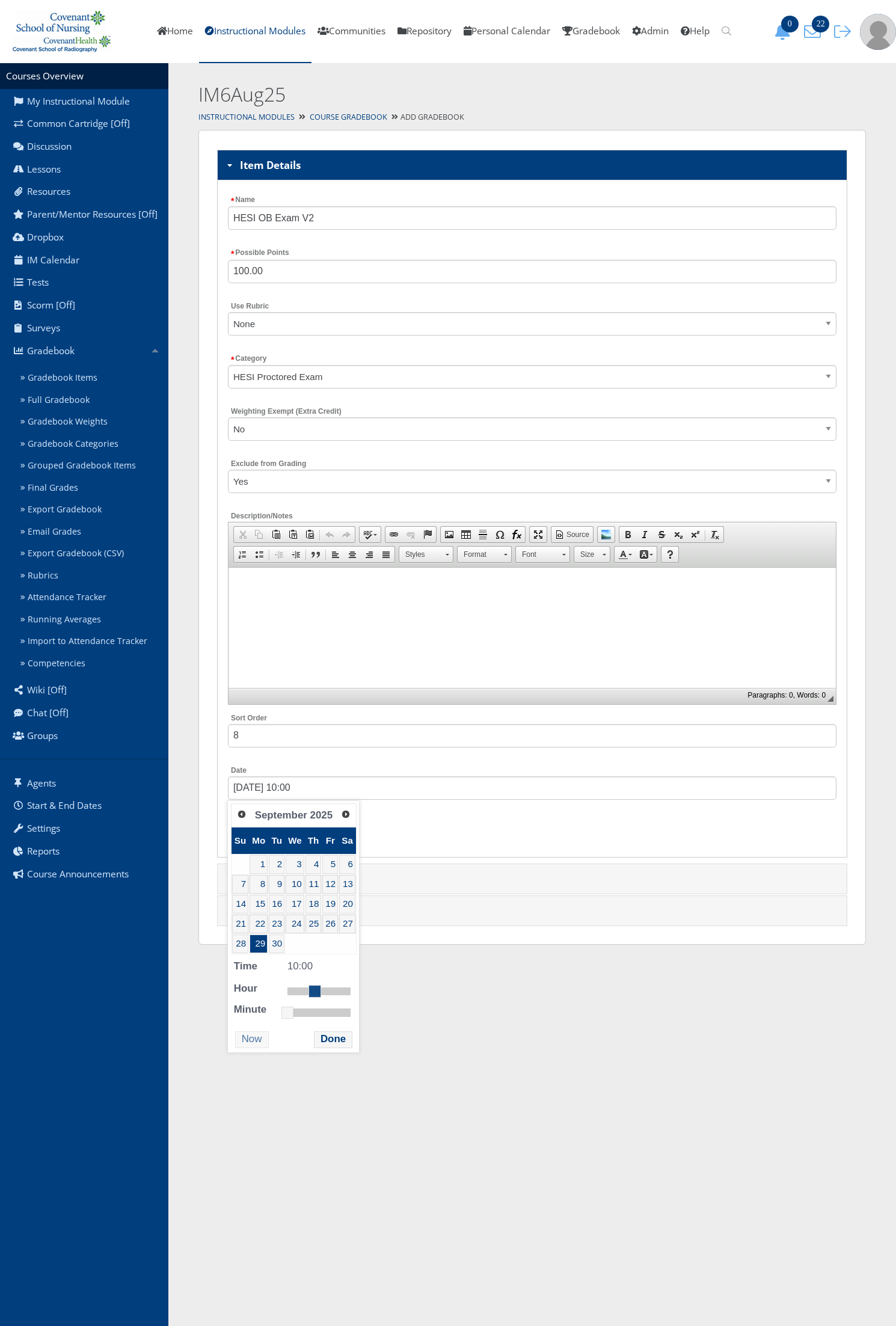
type input "09/29/2025 11:00"
drag, startPoint x: 293, startPoint y: 996, endPoint x: 325, endPoint y: 988, distance: 33.0
click at [325, 988] on dl "Time 11:00 Hour Minute Second Millisecond Microsecond Time Zone -1200 -1100 -10…" at bounding box center [293, 987] width 125 height 59
click at [343, 1041] on button "Done" at bounding box center [333, 1039] width 39 height 16
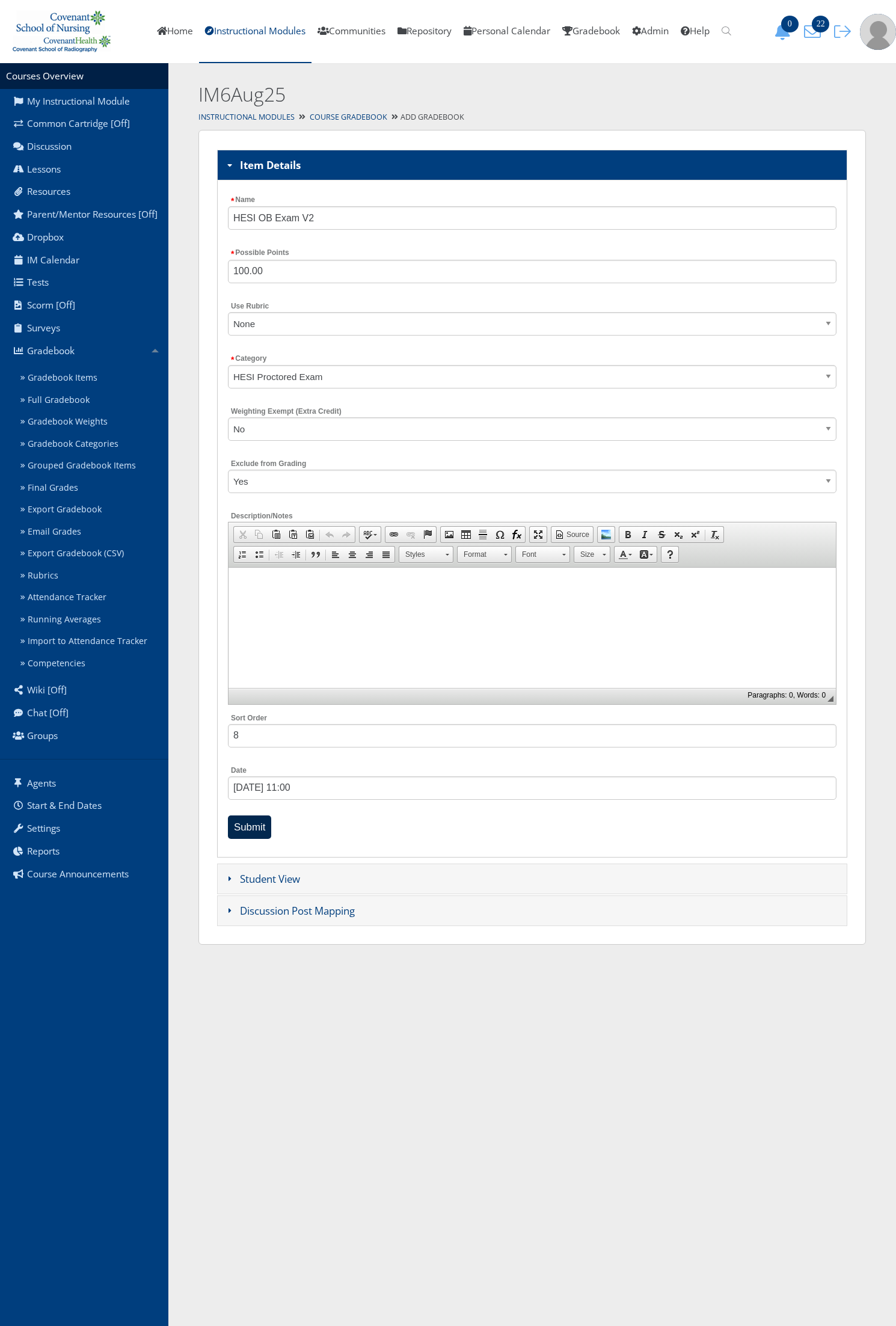
click at [260, 830] on input "Submit" at bounding box center [250, 827] width 44 height 23
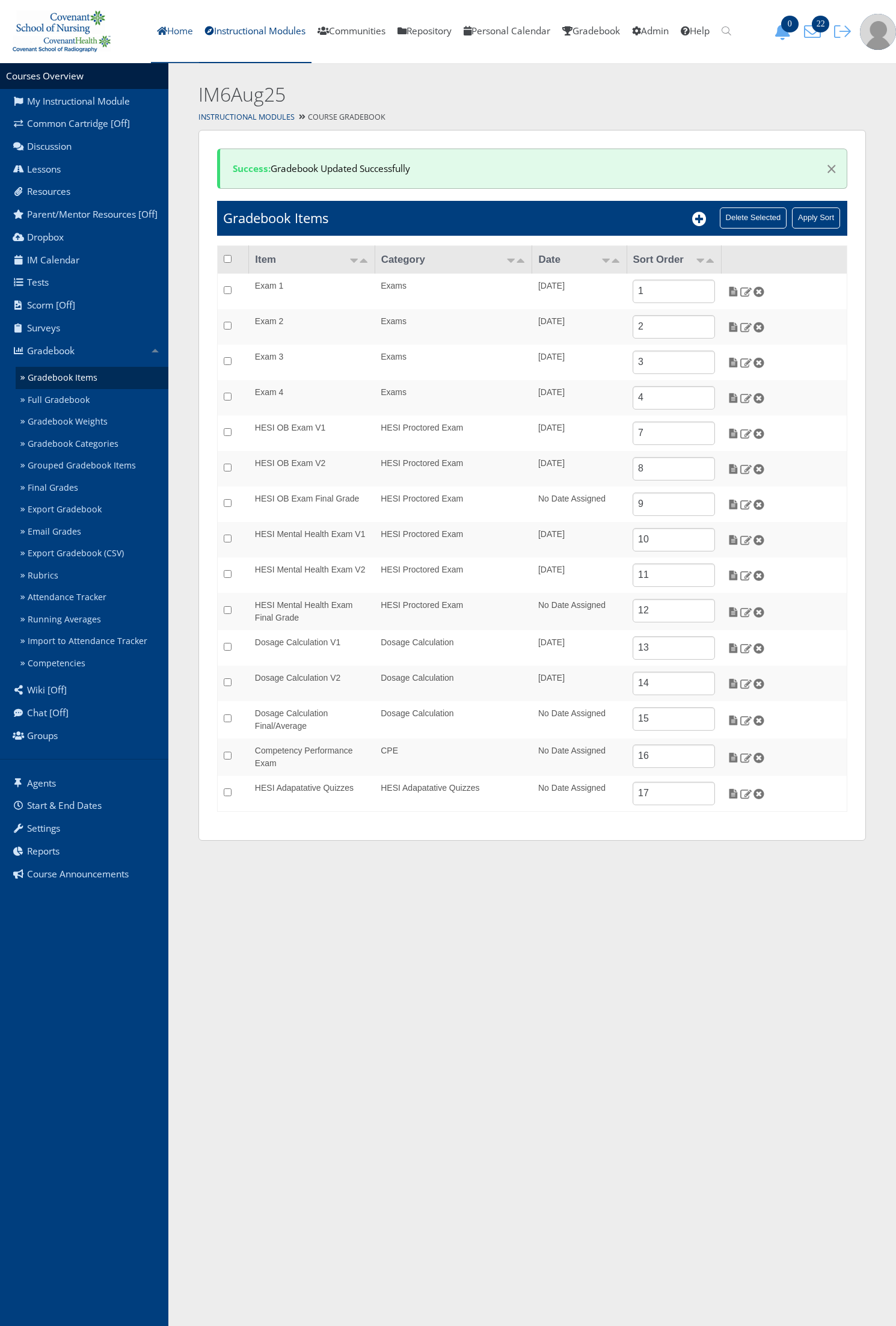
click at [182, 39] on link "Home" at bounding box center [175, 31] width 48 height 63
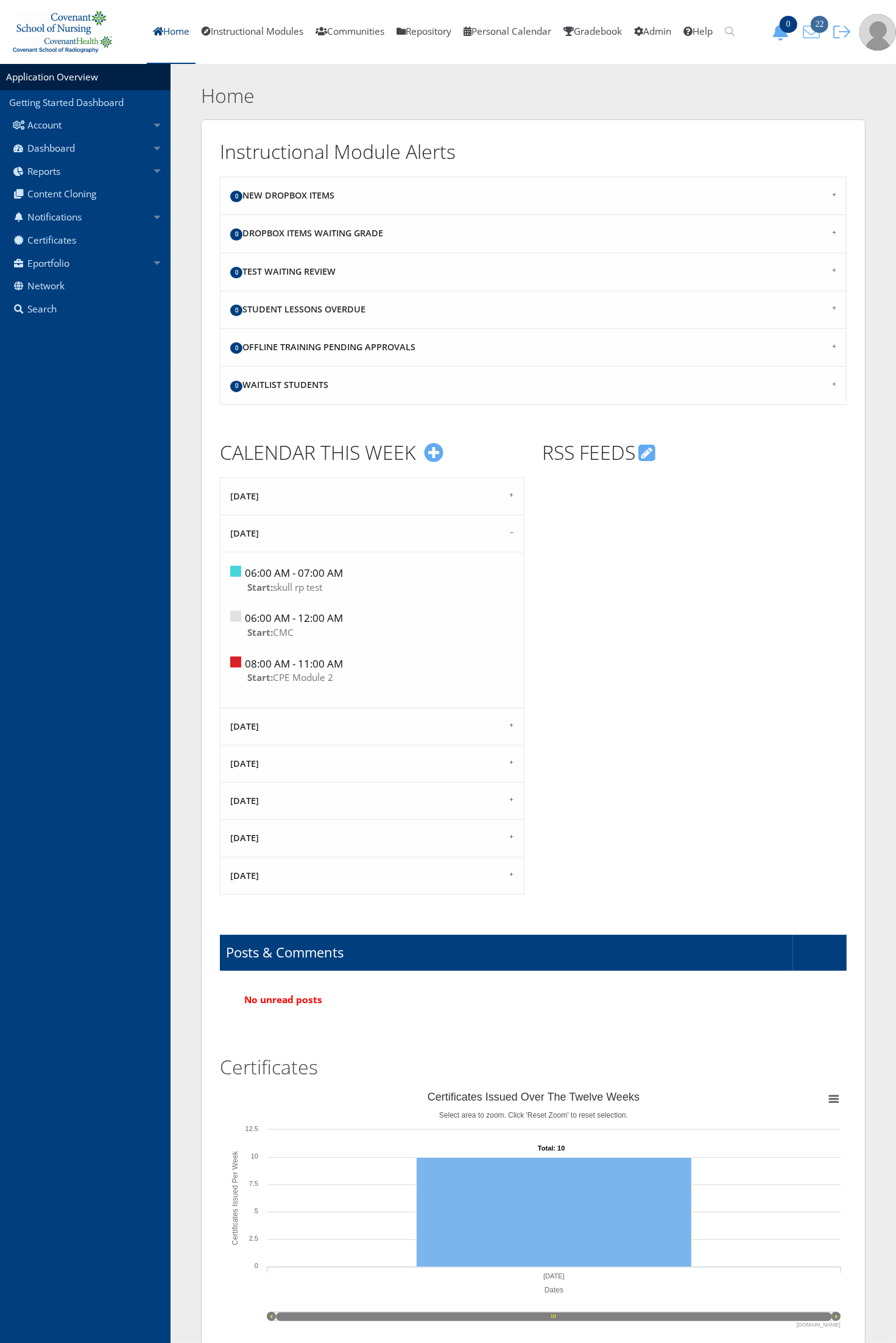
click at [811, 26] on span "22" at bounding box center [820, 24] width 18 height 17
